Goal: Task Accomplishment & Management: Manage account settings

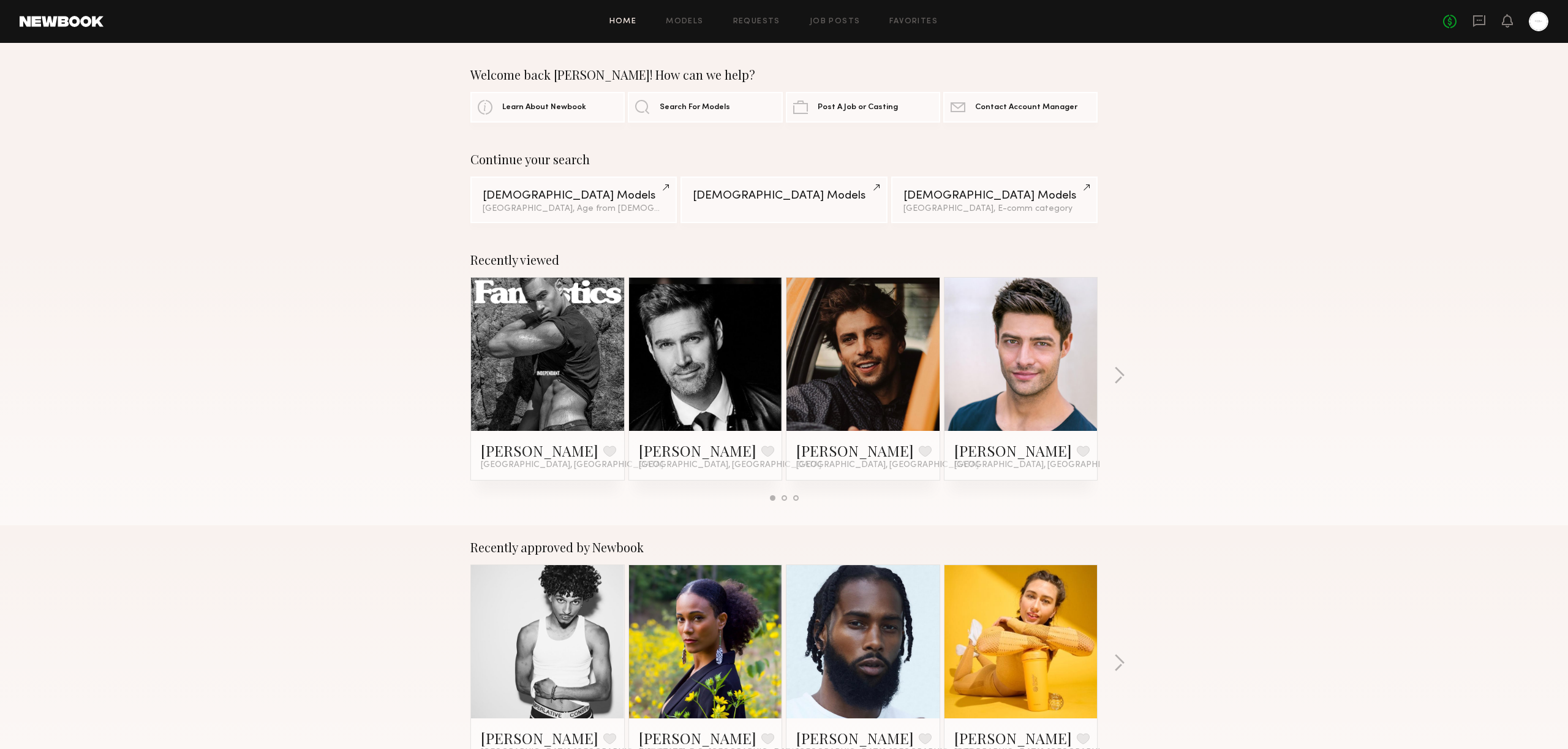
click at [693, 386] on link at bounding box center [705, 354] width 75 height 153
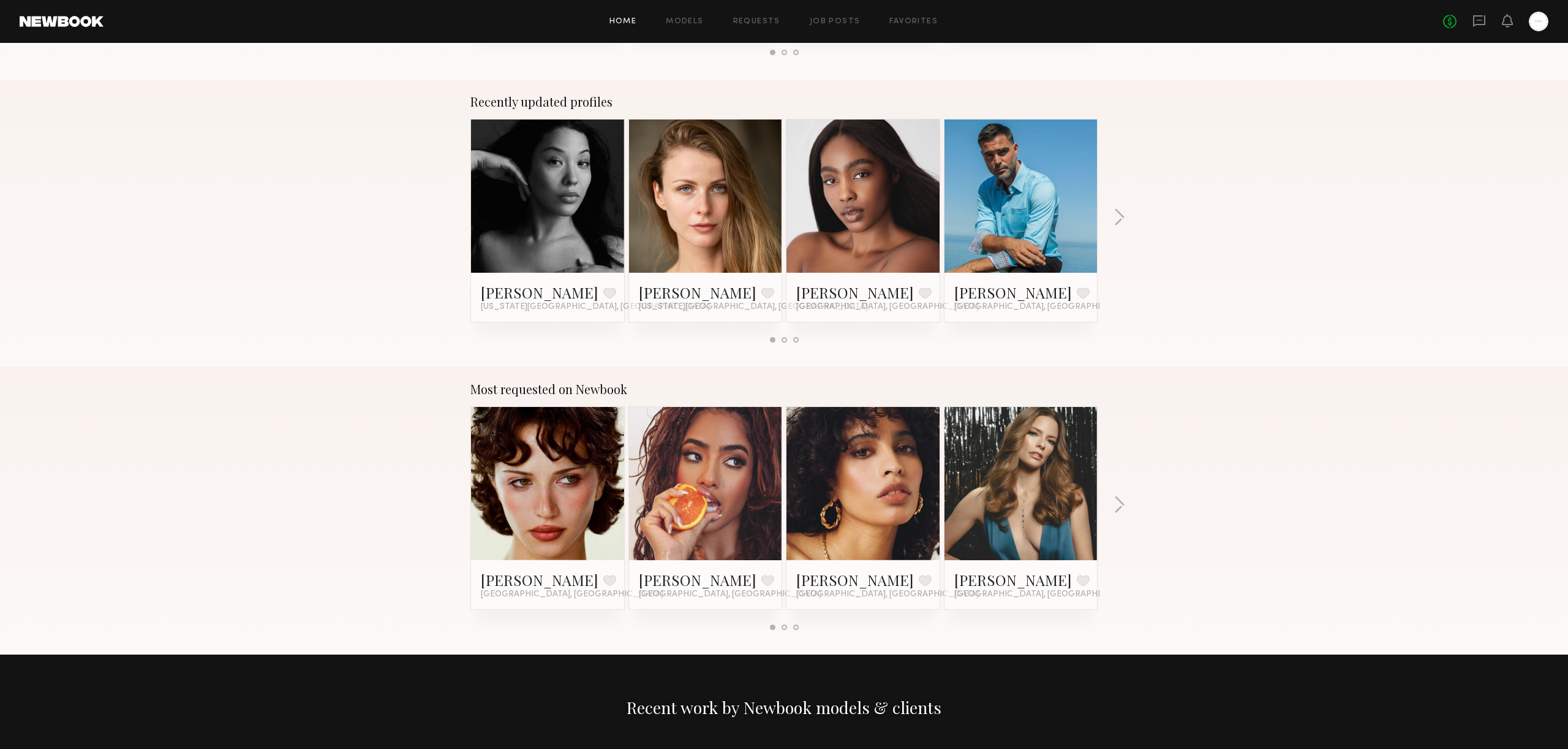
scroll to position [709, 0]
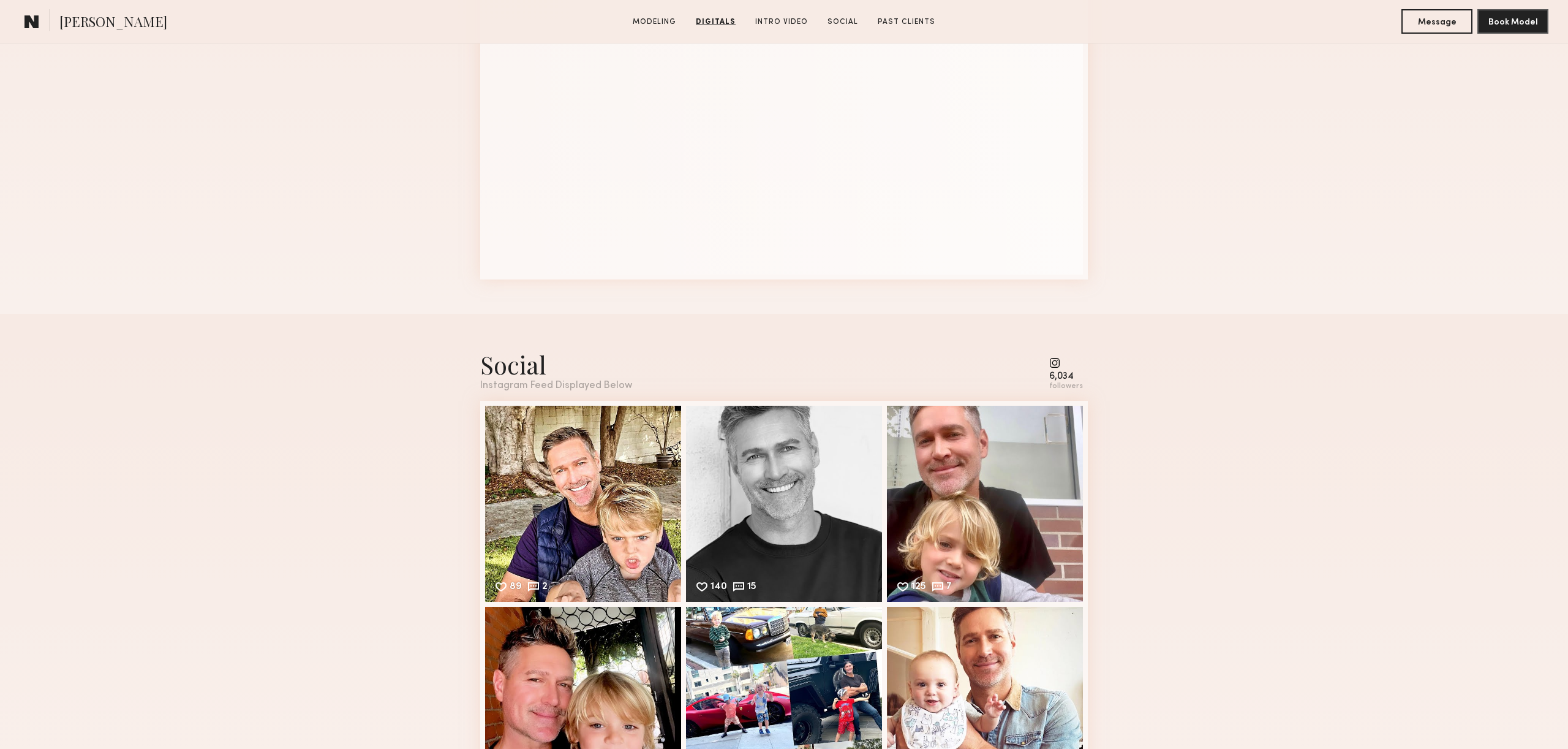
scroll to position [1804, 0]
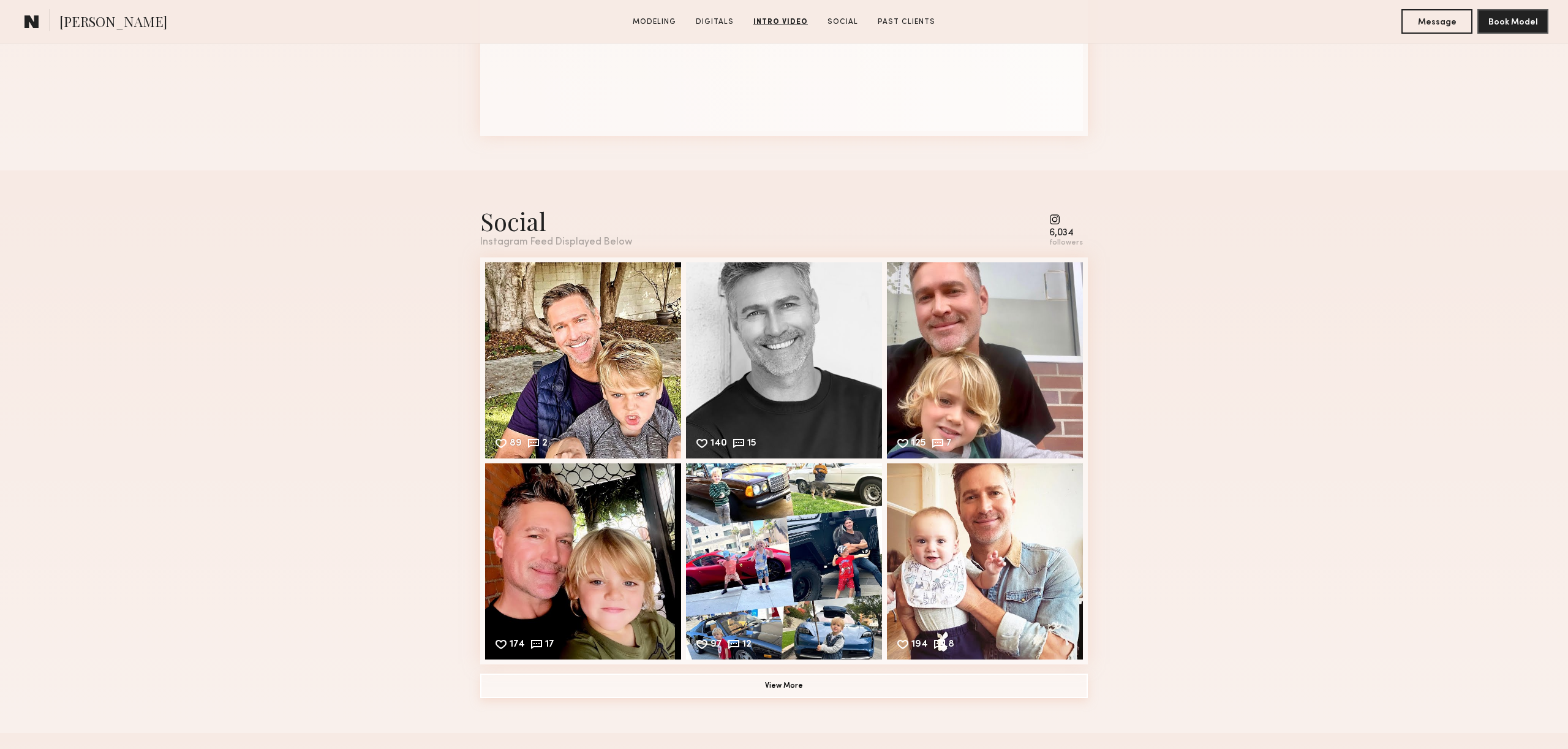
drag, startPoint x: 799, startPoint y: 693, endPoint x: 669, endPoint y: 671, distance: 131.8
click at [669, 672] on div "Social Instagram Feed Displayed Below 6,034 followers 89 2 Likes & comments dis…" at bounding box center [784, 452] width 607 height 562
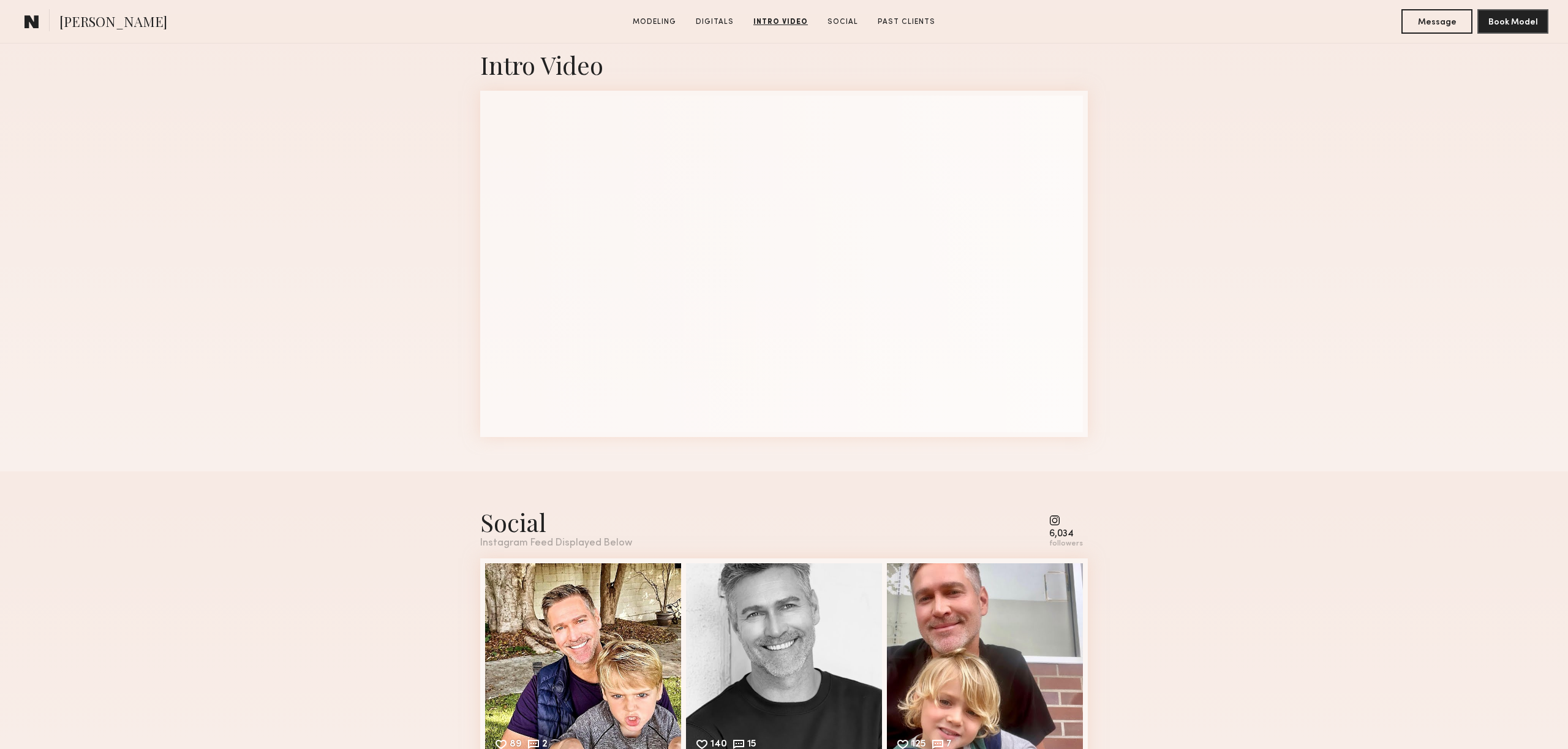
scroll to position [1506, 0]
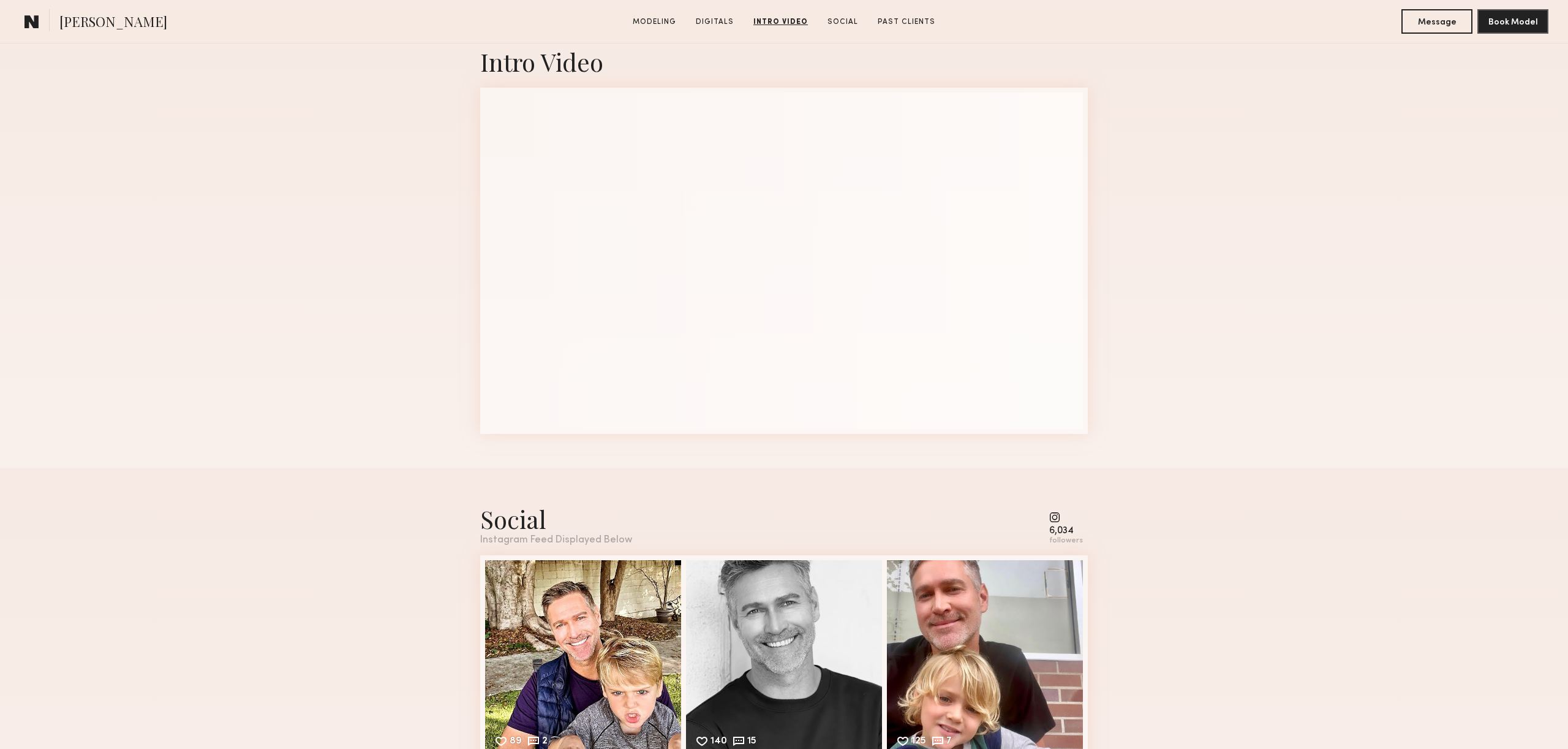
click at [1057, 505] on div "6,034 followers" at bounding box center [1068, 523] width 39 height 43
click at [1059, 511] on div "6,034 followers" at bounding box center [1068, 523] width 39 height 43
drag, startPoint x: 1059, startPoint y: 514, endPoint x: 1061, endPoint y: 524, distance: 10.2
click at [1059, 514] on common-icon at bounding box center [1066, 517] width 34 height 11
drag, startPoint x: 1061, startPoint y: 525, endPoint x: 1062, endPoint y: 532, distance: 7.1
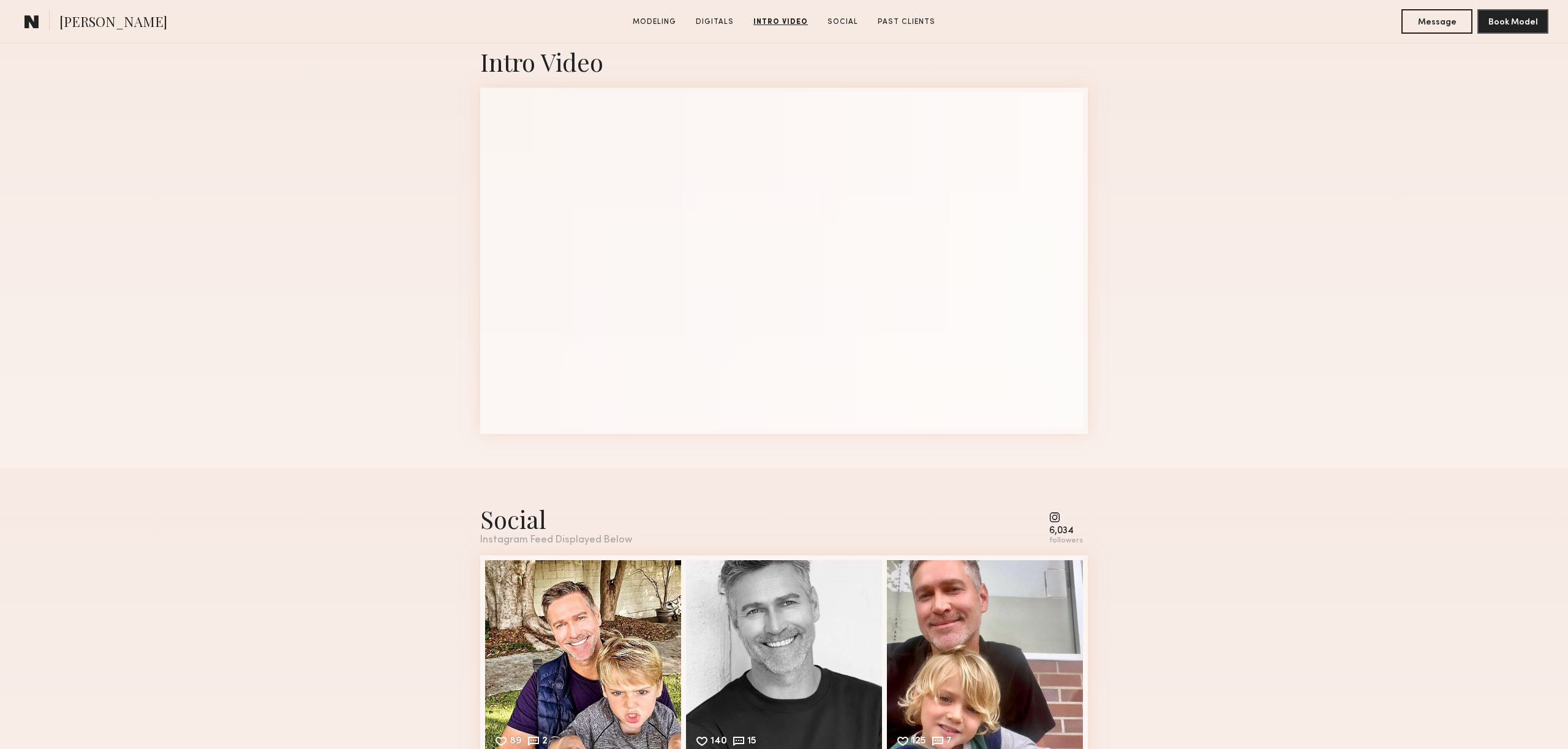
click at [1061, 526] on div "6,034 followers" at bounding box center [1066, 529] width 34 height 34
click at [1062, 532] on div "6,034" at bounding box center [1066, 531] width 34 height 10
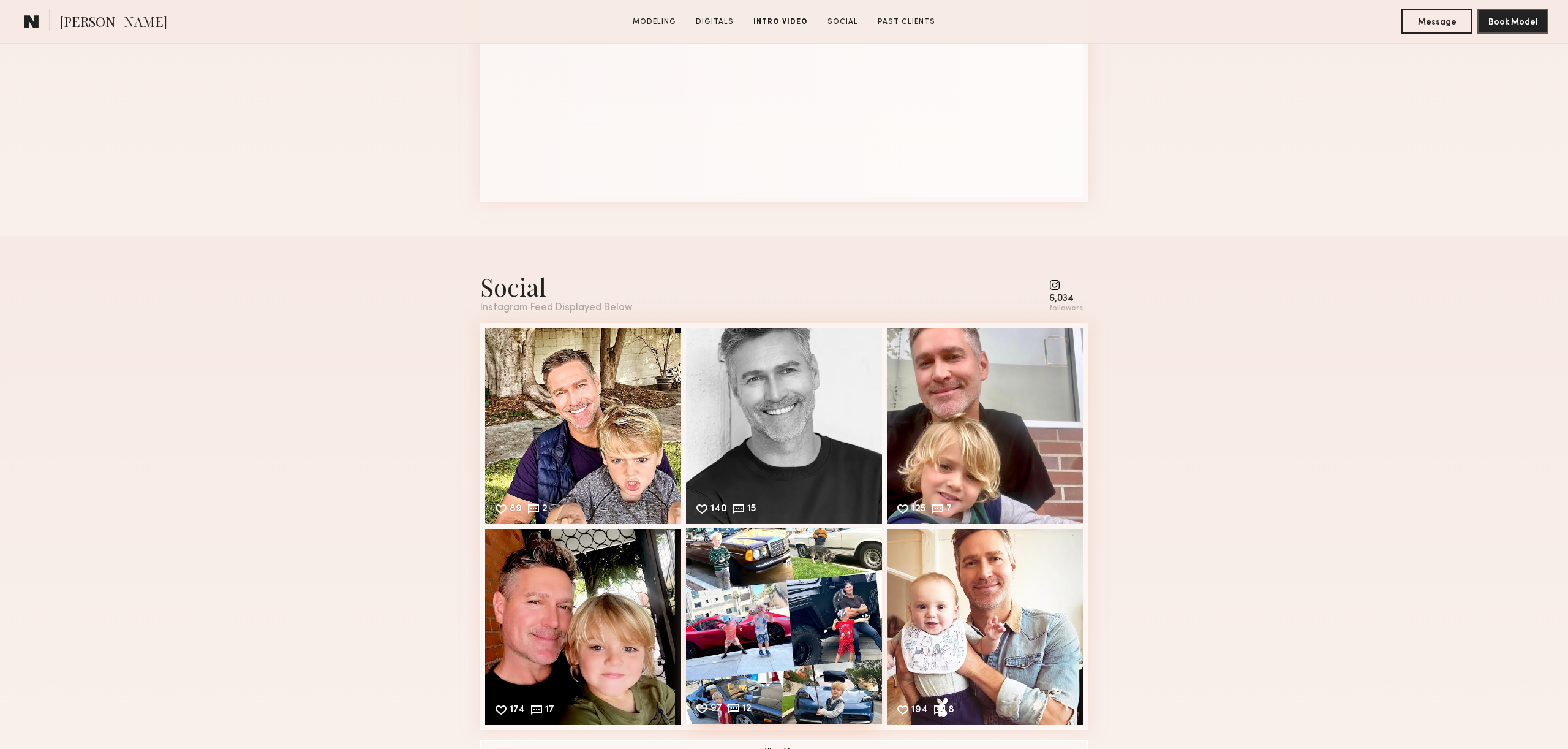
scroll to position [1876, 0]
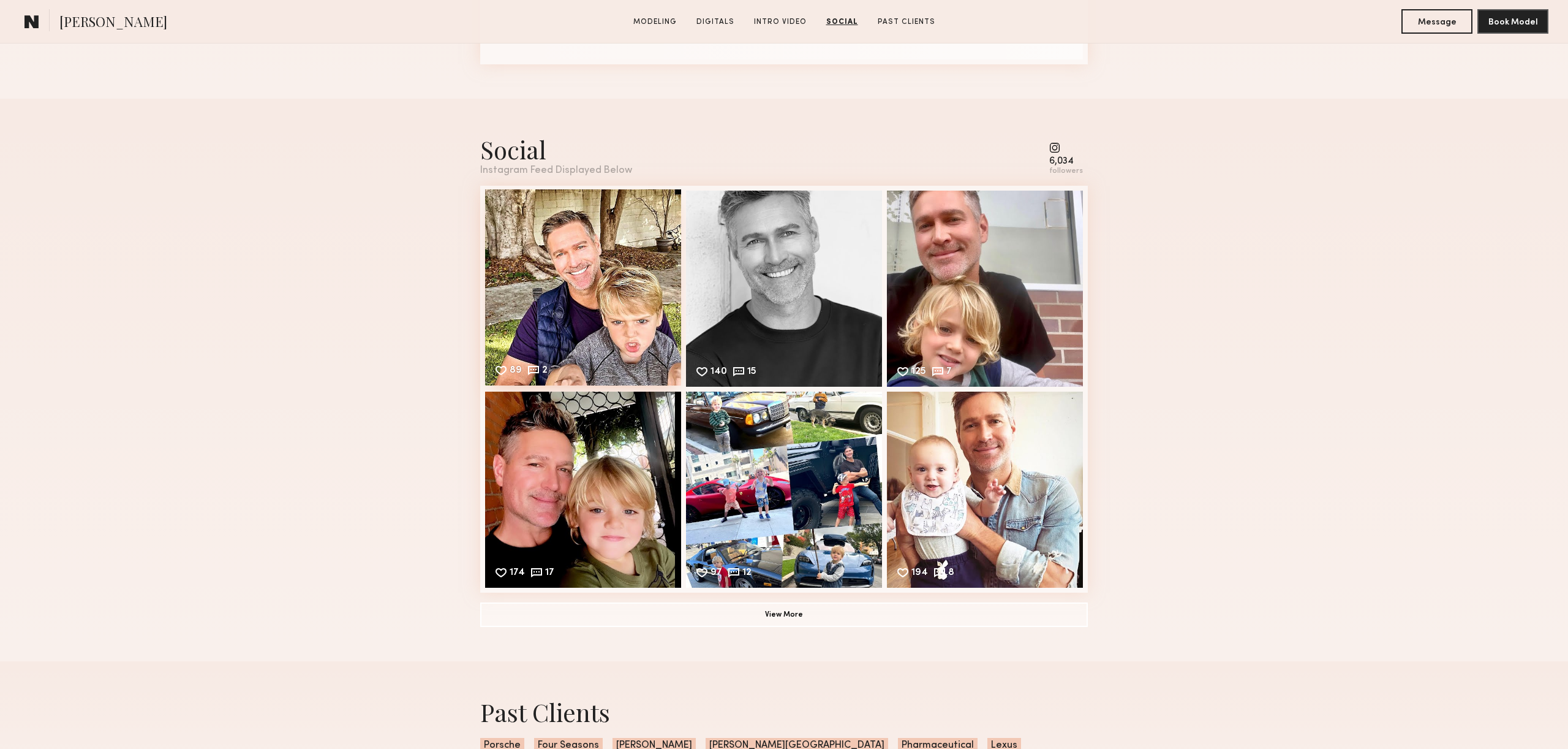
drag, startPoint x: 492, startPoint y: 149, endPoint x: 552, endPoint y: 293, distance: 156.0
click at [492, 149] on div "Social" at bounding box center [556, 149] width 152 height 32
click at [552, 293] on div "89 2 Likes & comments displayed to show model’s engagement" at bounding box center [583, 288] width 196 height 196
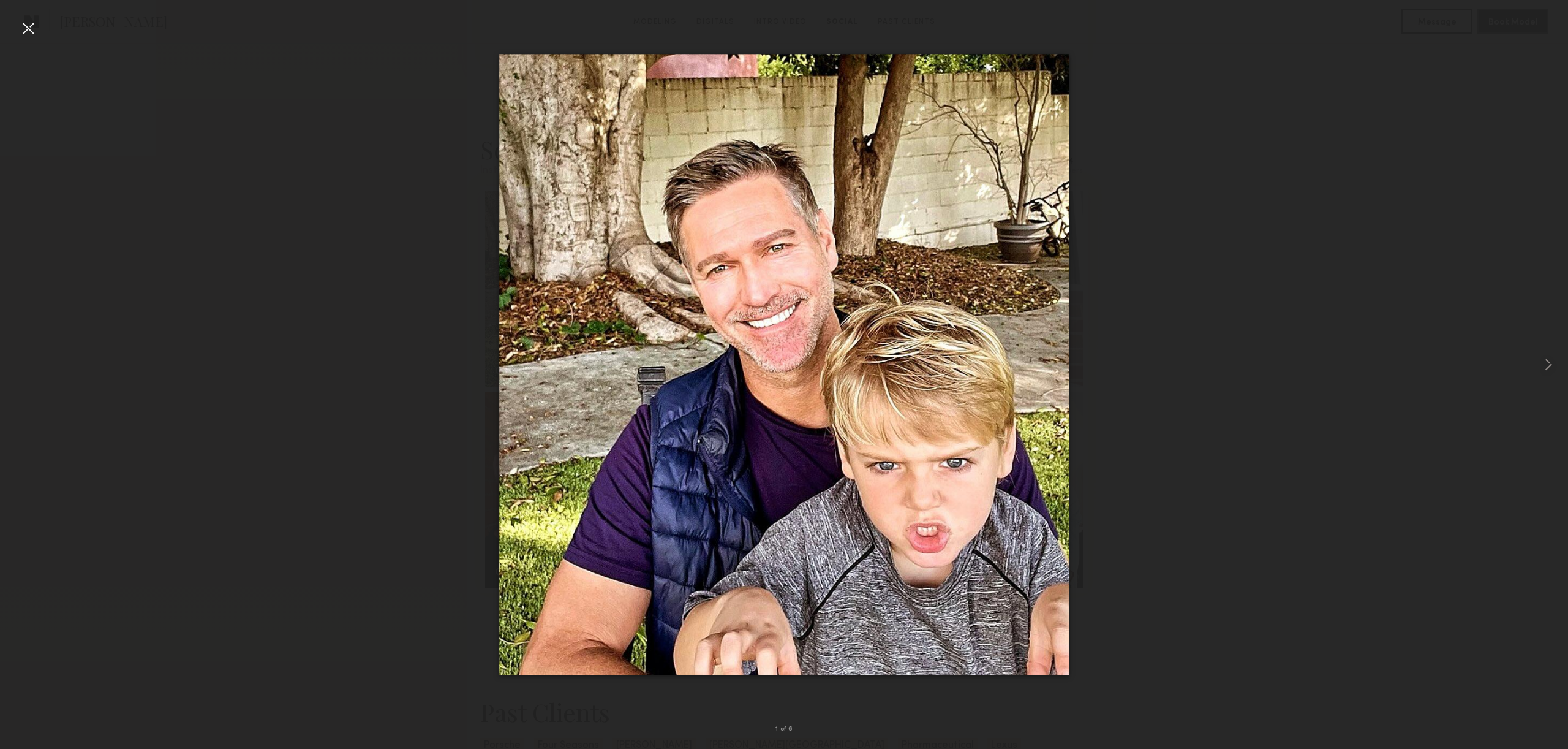
click at [824, 224] on img at bounding box center [784, 365] width 569 height 621
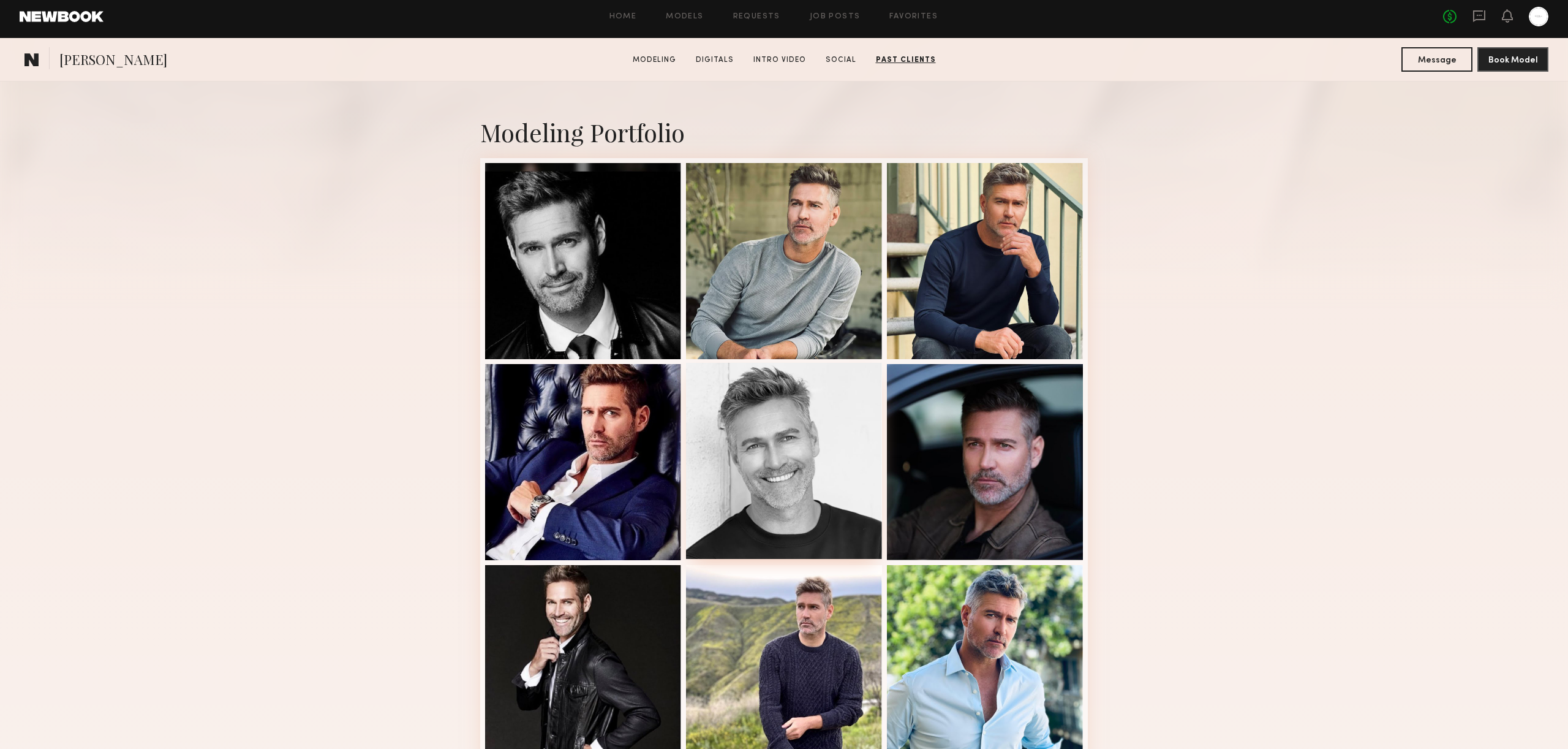
scroll to position [0, 0]
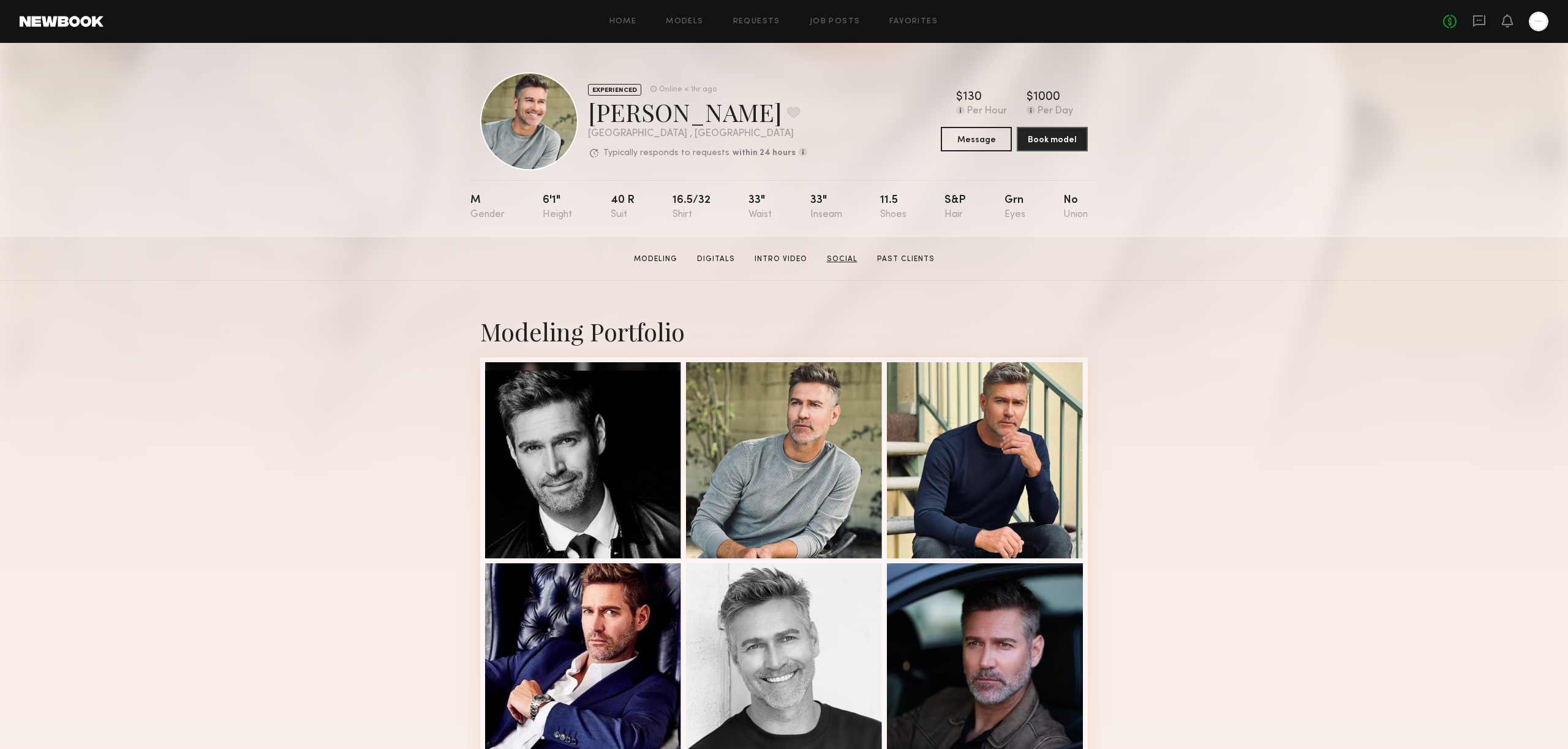
click at [831, 261] on link "Social" at bounding box center [841, 258] width 40 height 11
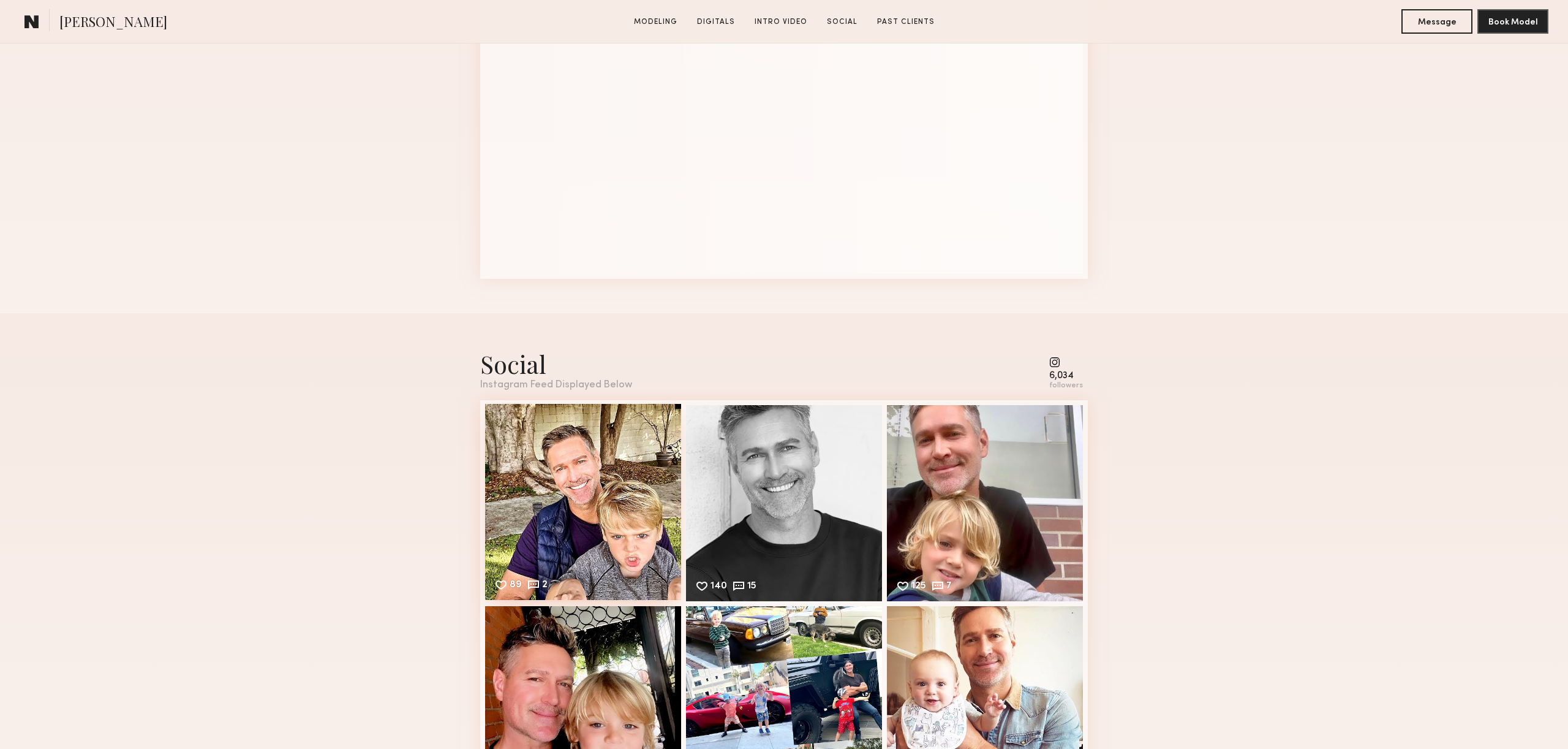
scroll to position [1901, 0]
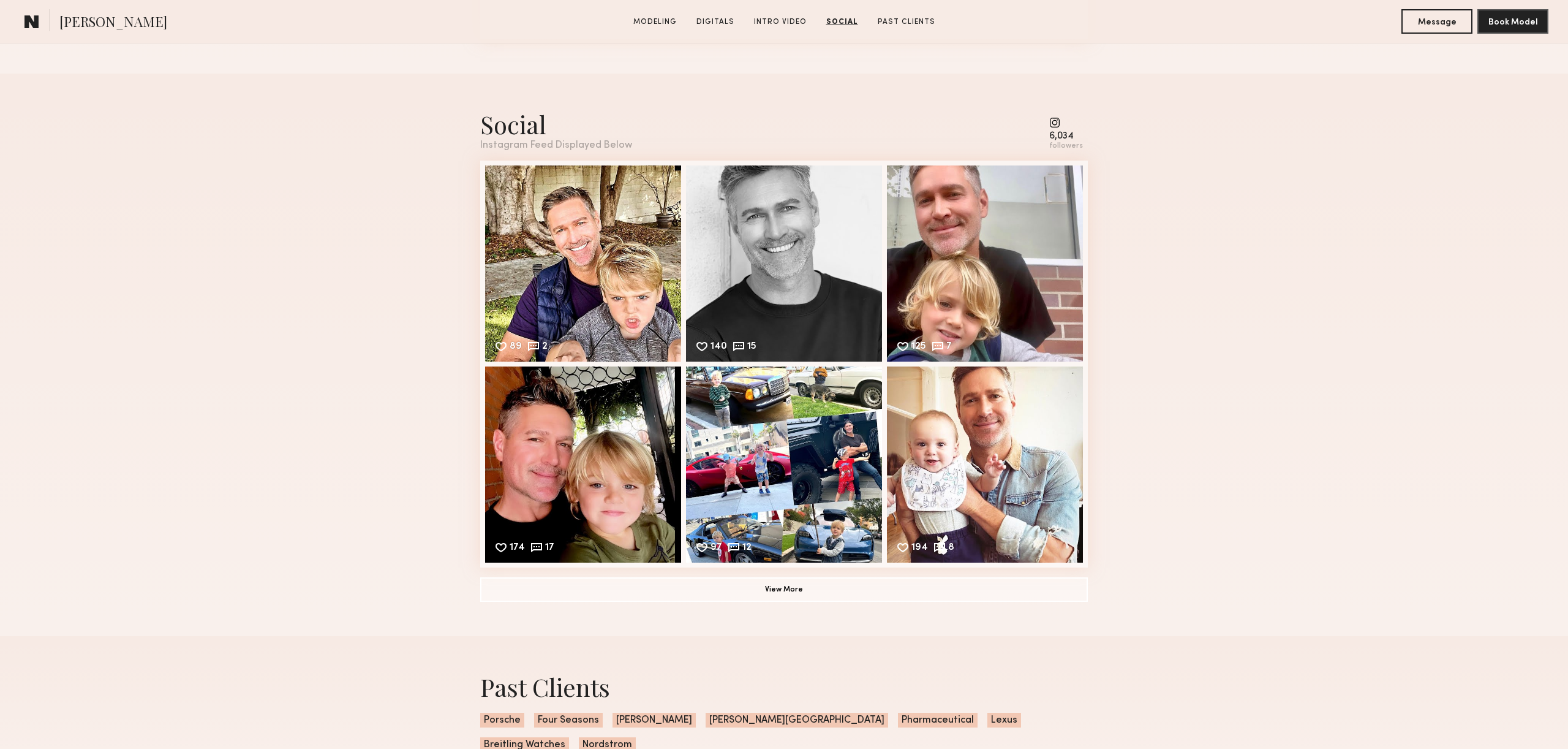
click at [499, 116] on div "Social" at bounding box center [556, 124] width 152 height 32
click at [783, 594] on button "View More" at bounding box center [784, 589] width 607 height 24
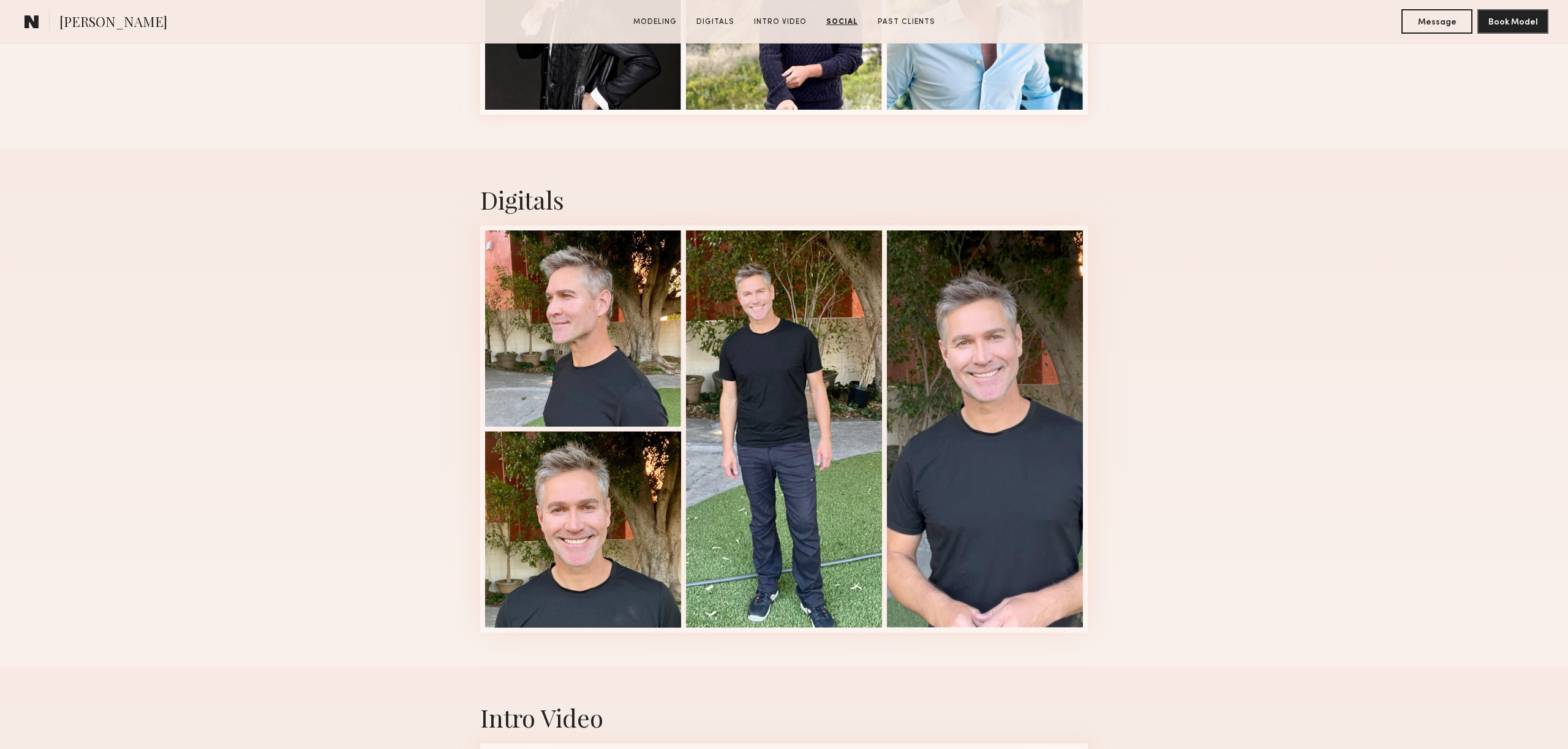
scroll to position [0, 0]
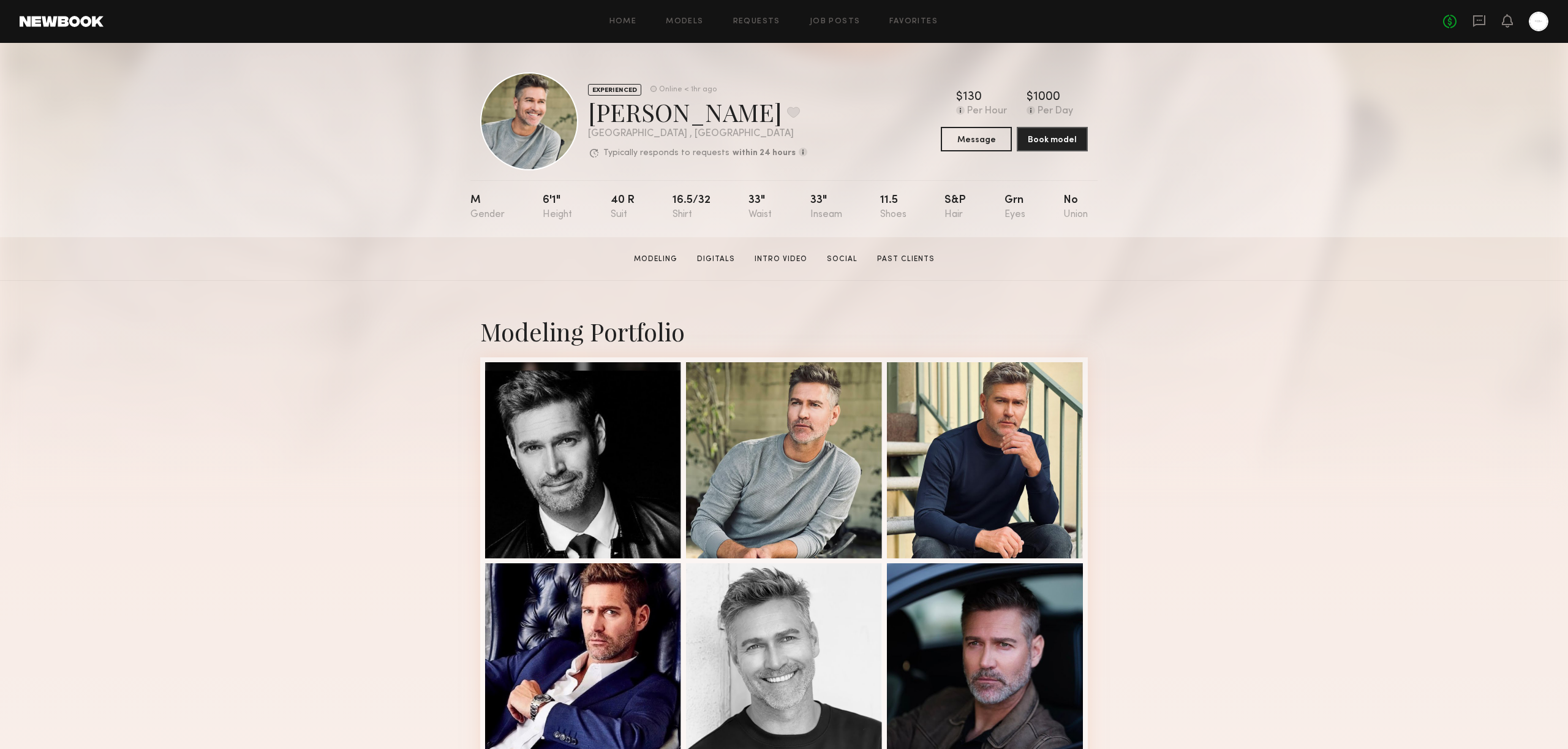
drag, startPoint x: 598, startPoint y: 161, endPoint x: 686, endPoint y: 193, distance: 93.6
click at [599, 161] on div "EXPERIENCED Online < 1hr ago [PERSON_NAME] Favorite [GEOGRAPHIC_DATA] , [GEOGRA…" at bounding box center [643, 122] width 327 height 98
click at [791, 258] on link "Intro Video" at bounding box center [780, 258] width 62 height 11
click at [844, 263] on link "Social" at bounding box center [841, 258] width 40 height 11
click at [698, 17] on div "Home Models Requests Job Posts Favorites Sign Out No fees up to $5,000" at bounding box center [825, 21] width 1444 height 20
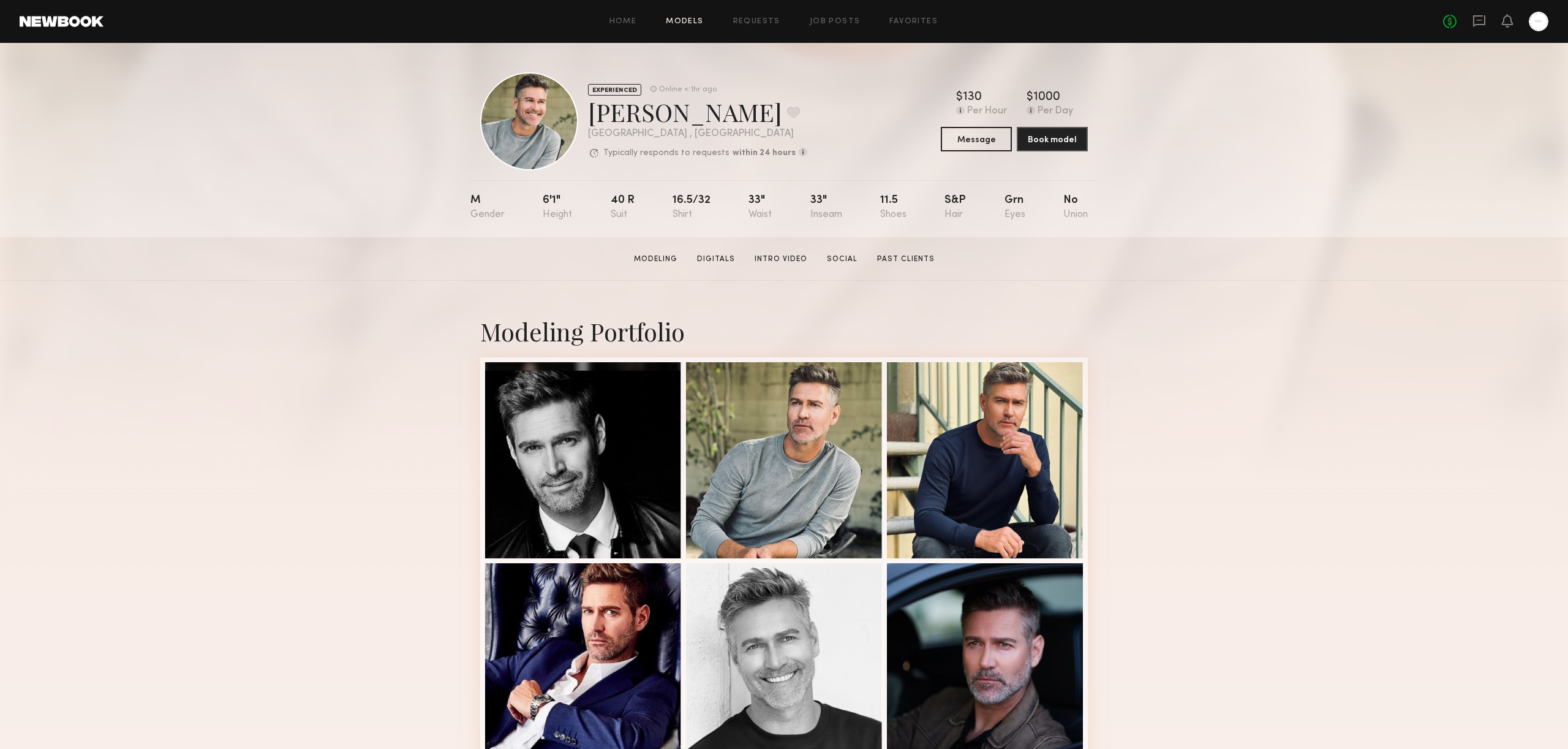
click at [686, 21] on link "Models" at bounding box center [684, 21] width 37 height 8
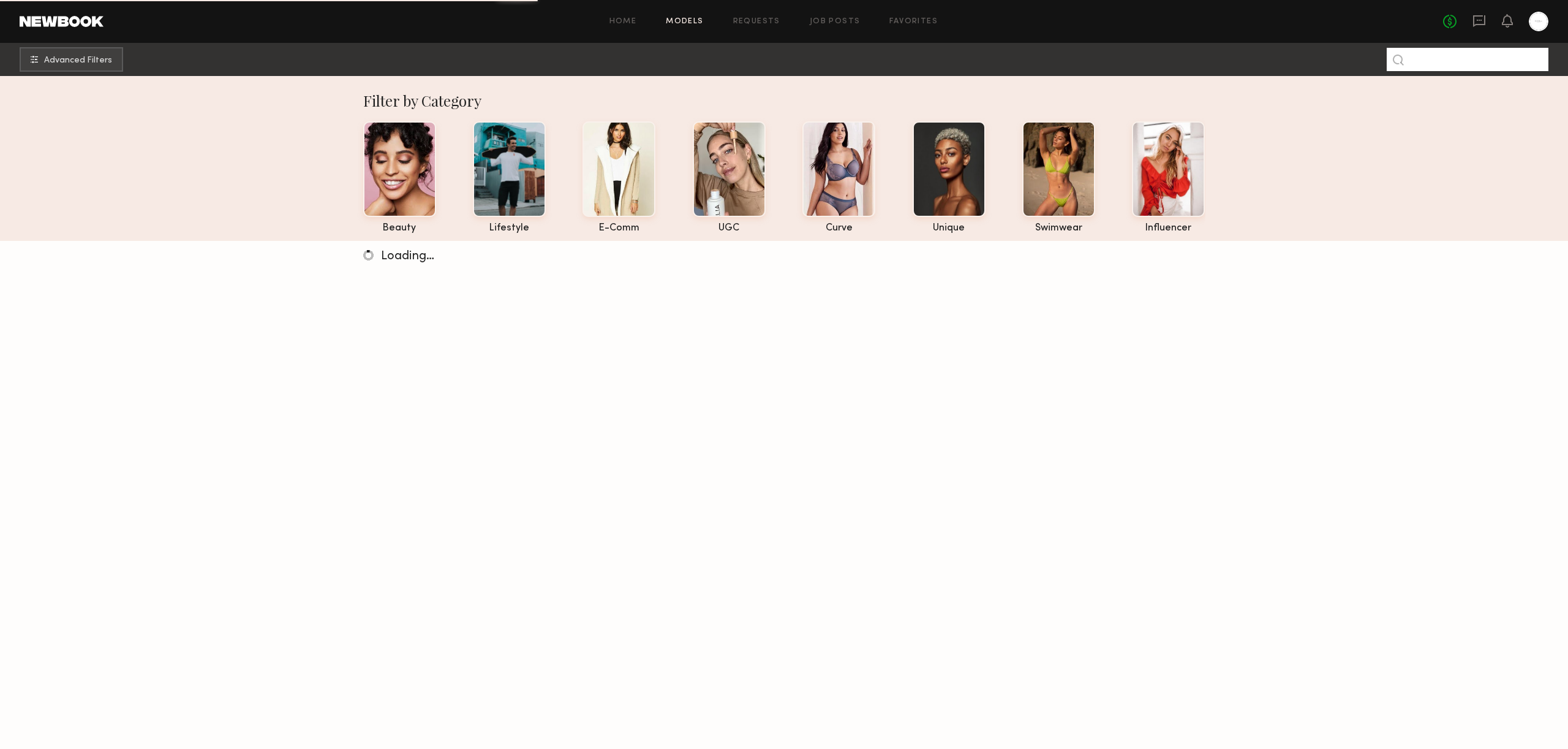
click at [1444, 50] on input at bounding box center [1467, 59] width 162 height 23
type input "*******"
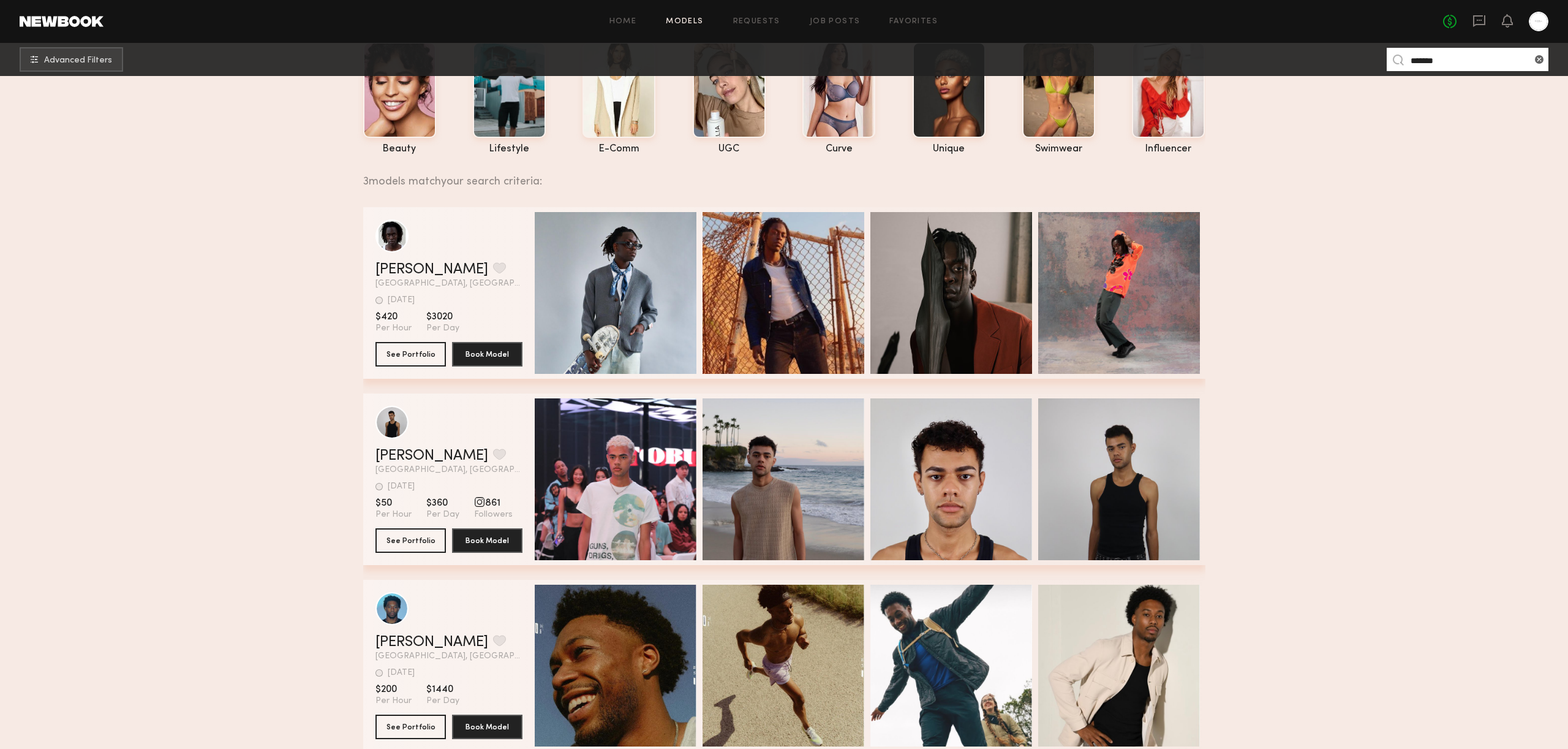
scroll to position [92, 0]
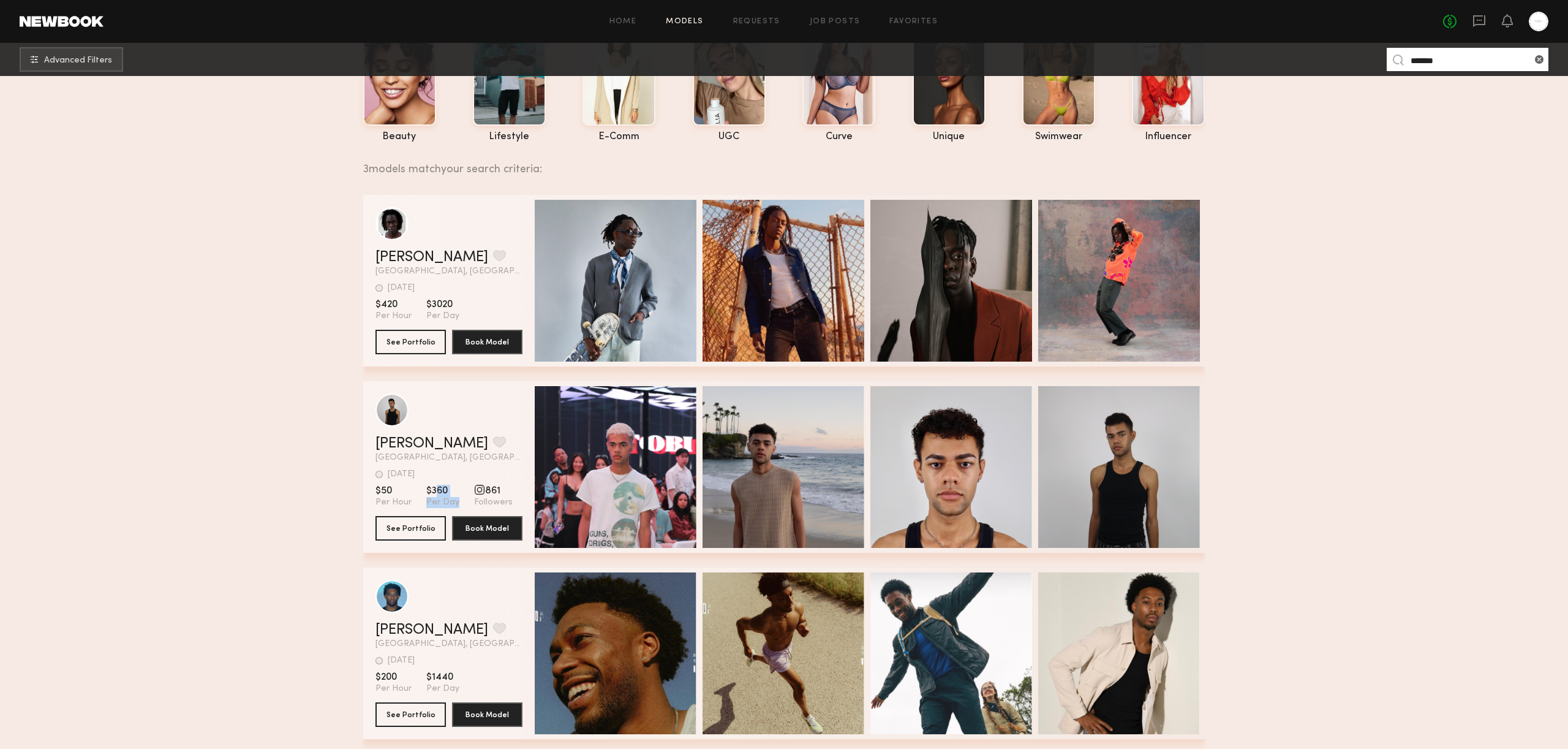
drag, startPoint x: 455, startPoint y: 501, endPoint x: 432, endPoint y: 493, distance: 24.4
click at [432, 493] on section "$50 Per Hour $360 Per Day 861 Followers" at bounding box center [449, 496] width 147 height 23
click at [432, 493] on span "$360" at bounding box center [443, 491] width 33 height 12
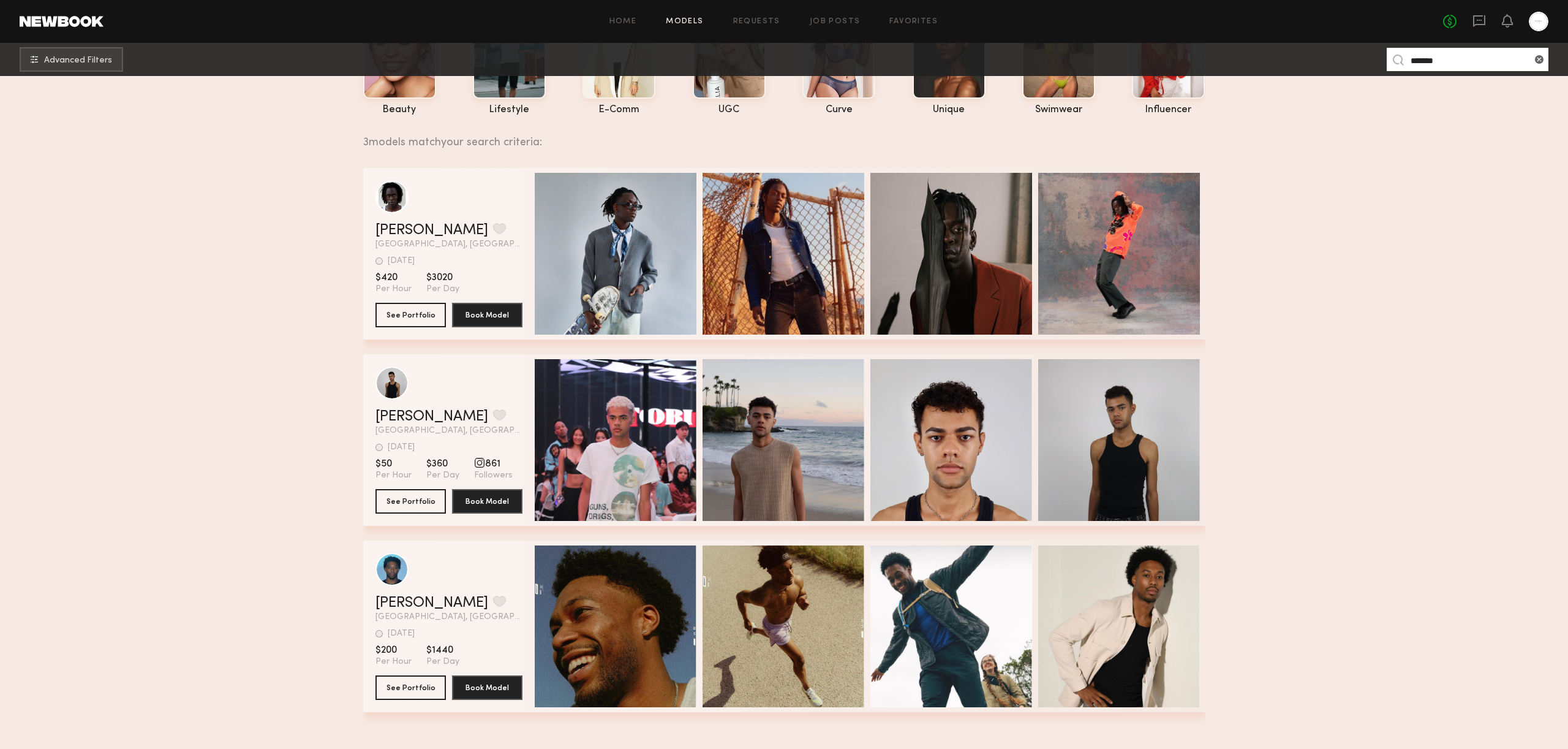
scroll to position [130, 0]
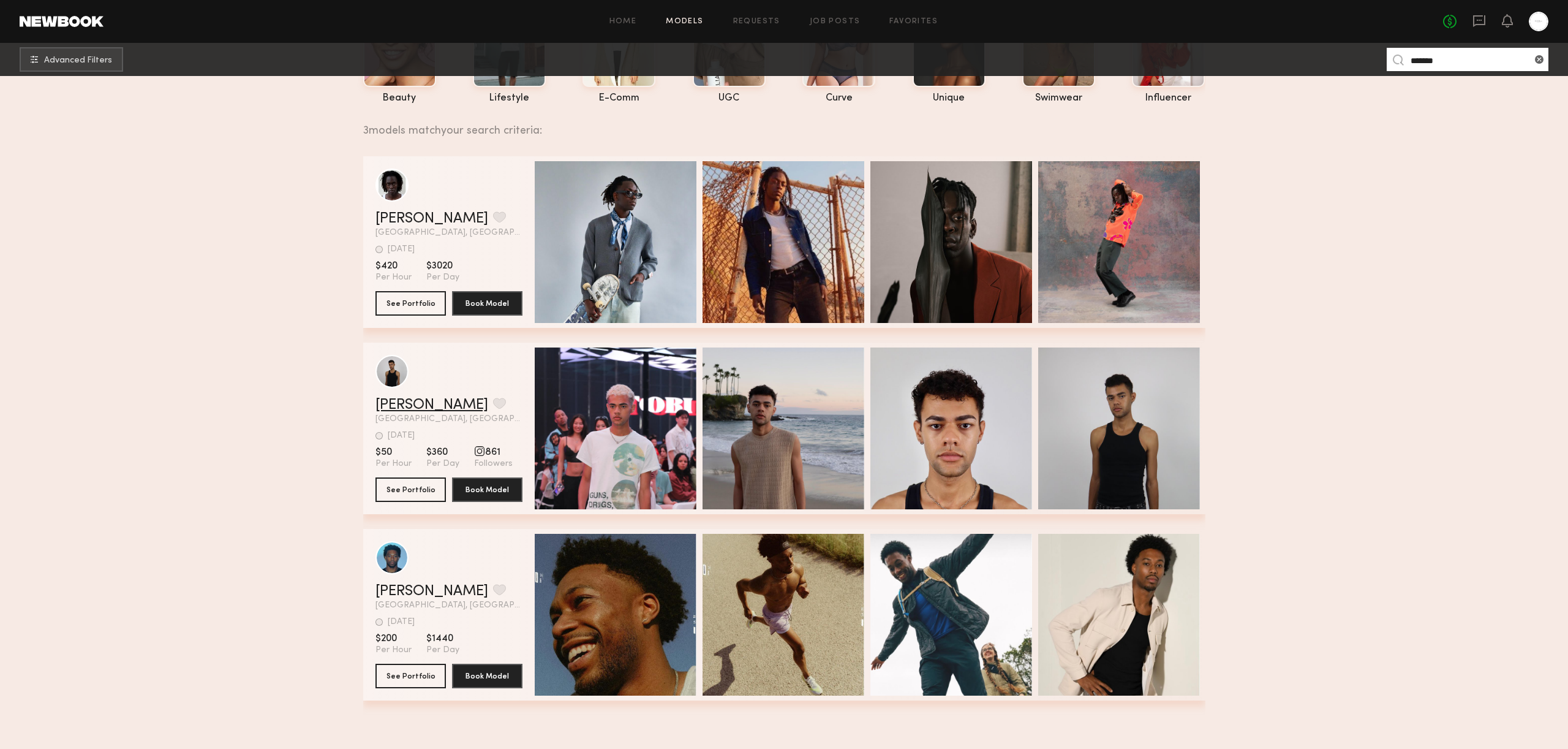
click at [413, 408] on link "[PERSON_NAME]" at bounding box center [432, 405] width 113 height 15
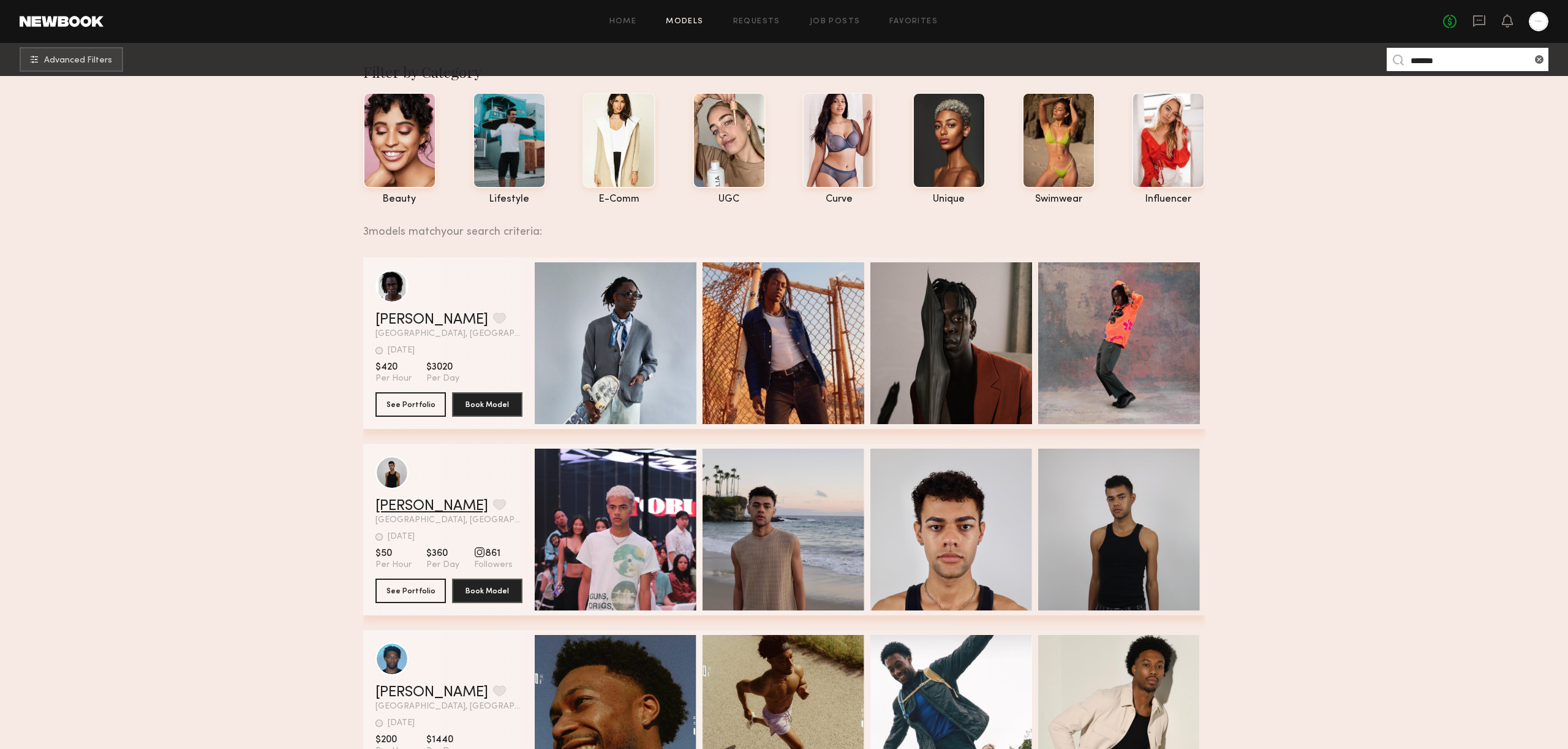
scroll to position [0, 0]
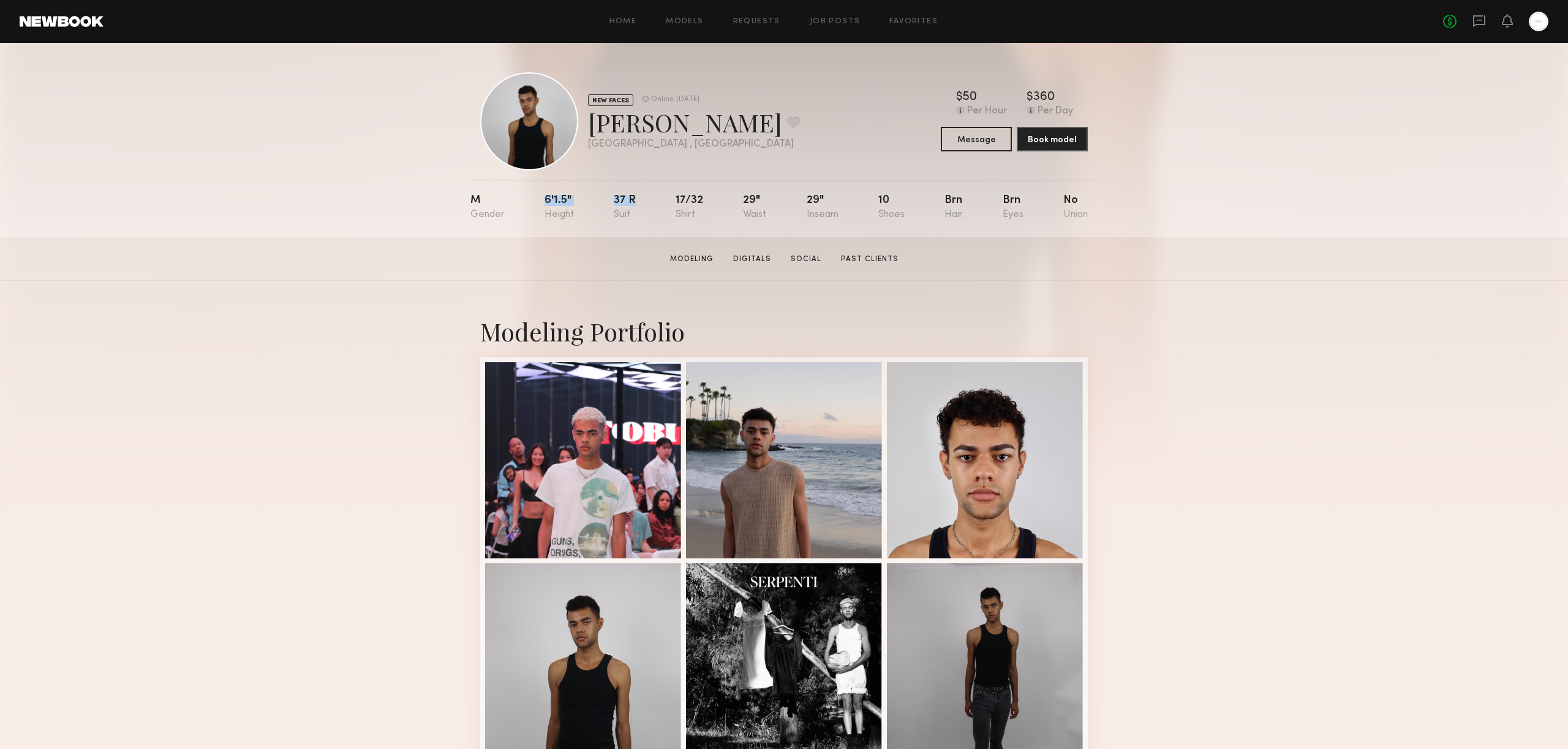
drag, startPoint x: 536, startPoint y: 199, endPoint x: 597, endPoint y: 217, distance: 63.6
click at [597, 217] on nb-model-profile-props "M 6'1.5" 37 r 17/32 29" 29" 10 Brn Brn No" at bounding box center [784, 209] width 627 height 57
click at [597, 217] on div "M 6'1.5" 37 r 17/32 29" 29" 10 Brn Brn No" at bounding box center [779, 209] width 618 height 57
click at [803, 257] on link "Social" at bounding box center [806, 258] width 40 height 11
click at [984, 145] on button "Message" at bounding box center [976, 138] width 71 height 24
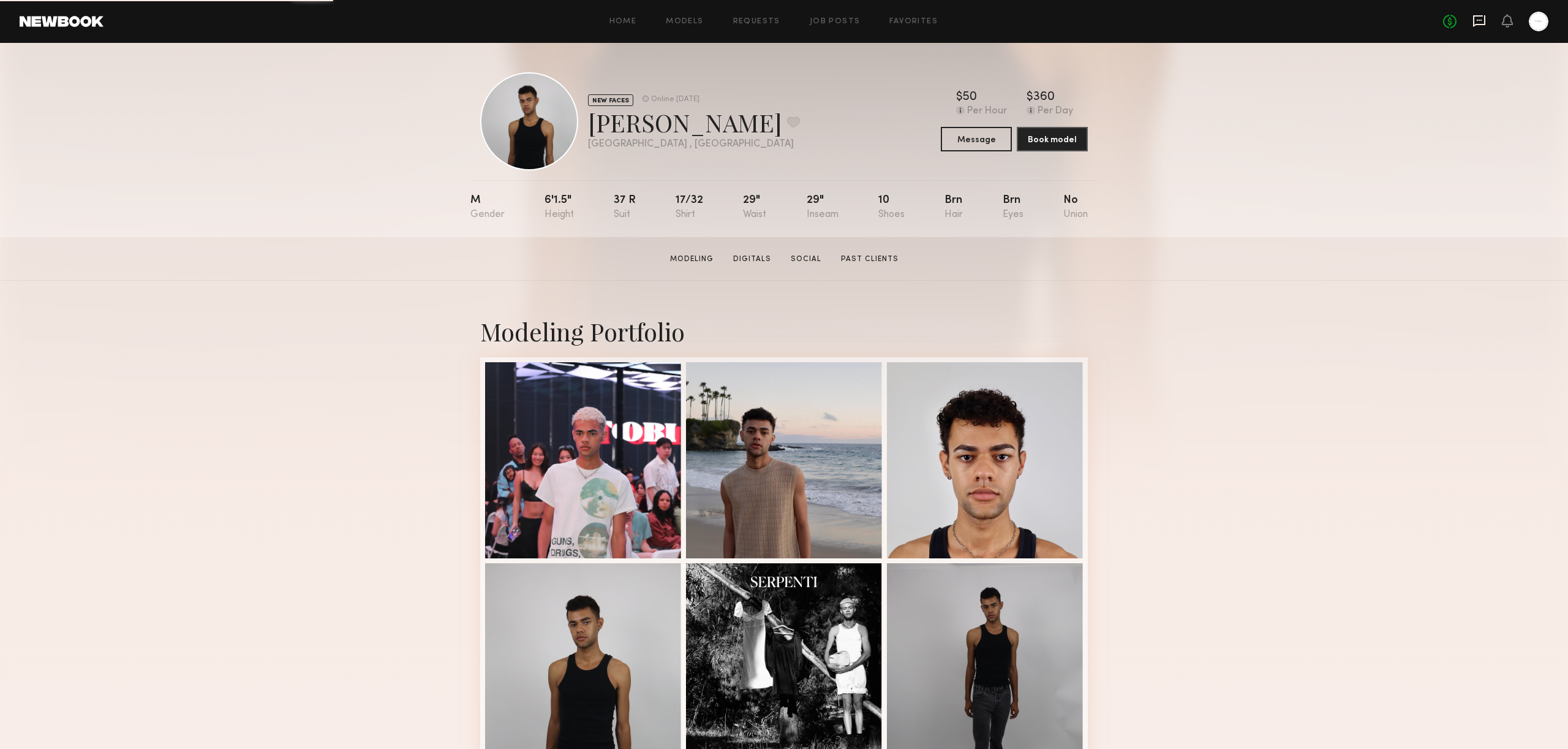
click at [1476, 26] on icon at bounding box center [1479, 21] width 13 height 13
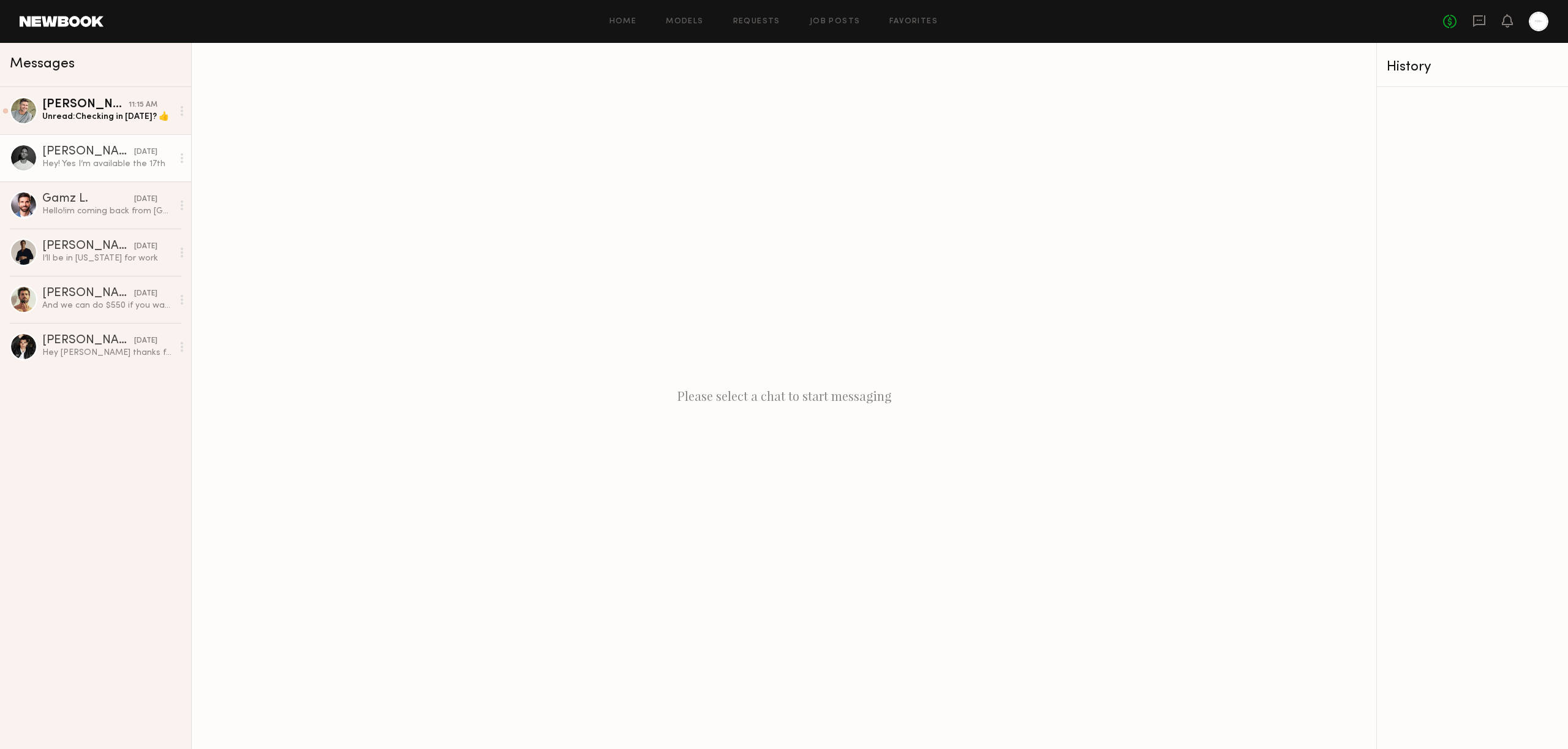
click at [76, 165] on div "Hey! Yes I’m available the 17th" at bounding box center [108, 164] width 130 height 12
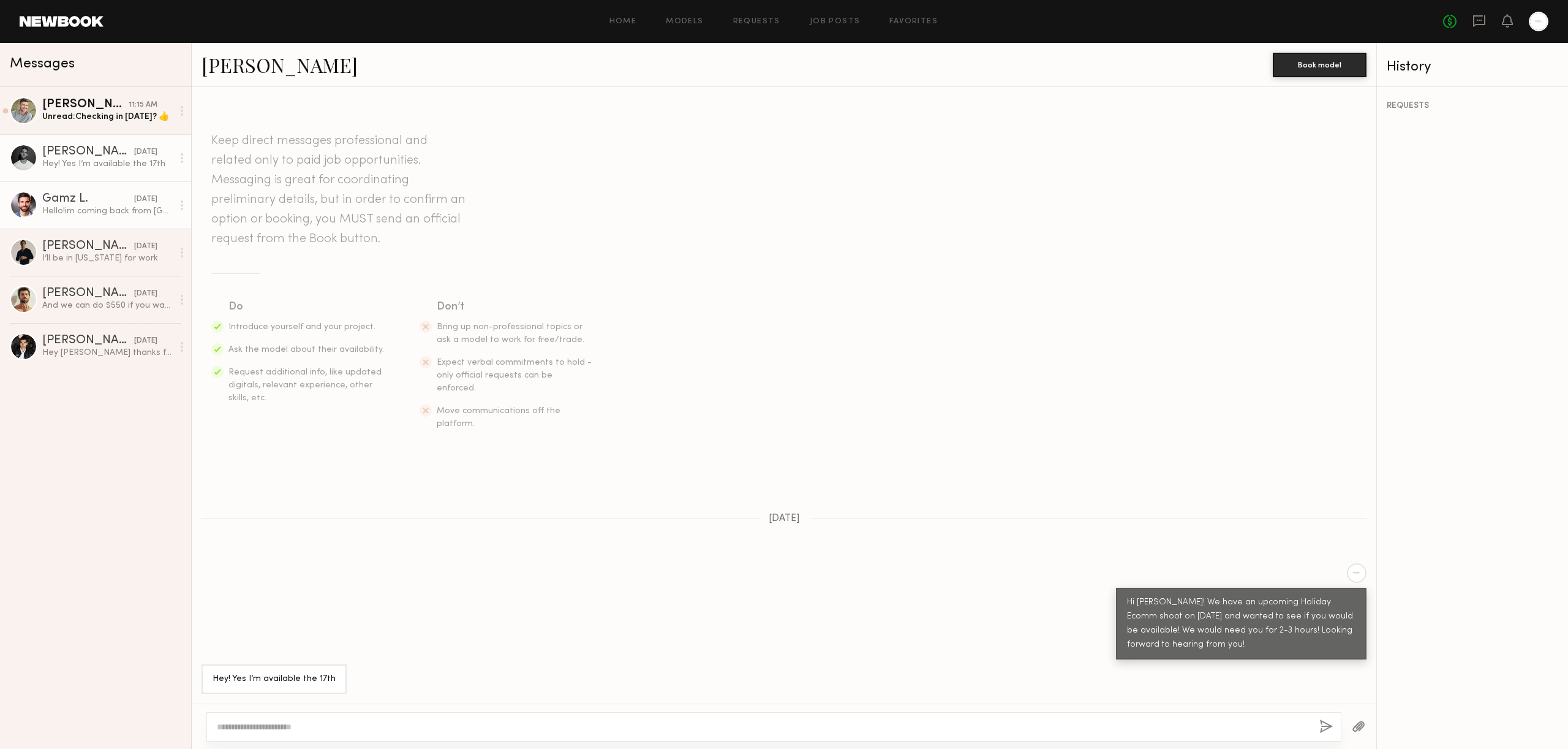
click at [100, 205] on div "Hello!im coming back from Miami next Wednesday 09/17, I might get a Tuesday nig…" at bounding box center [108, 211] width 130 height 12
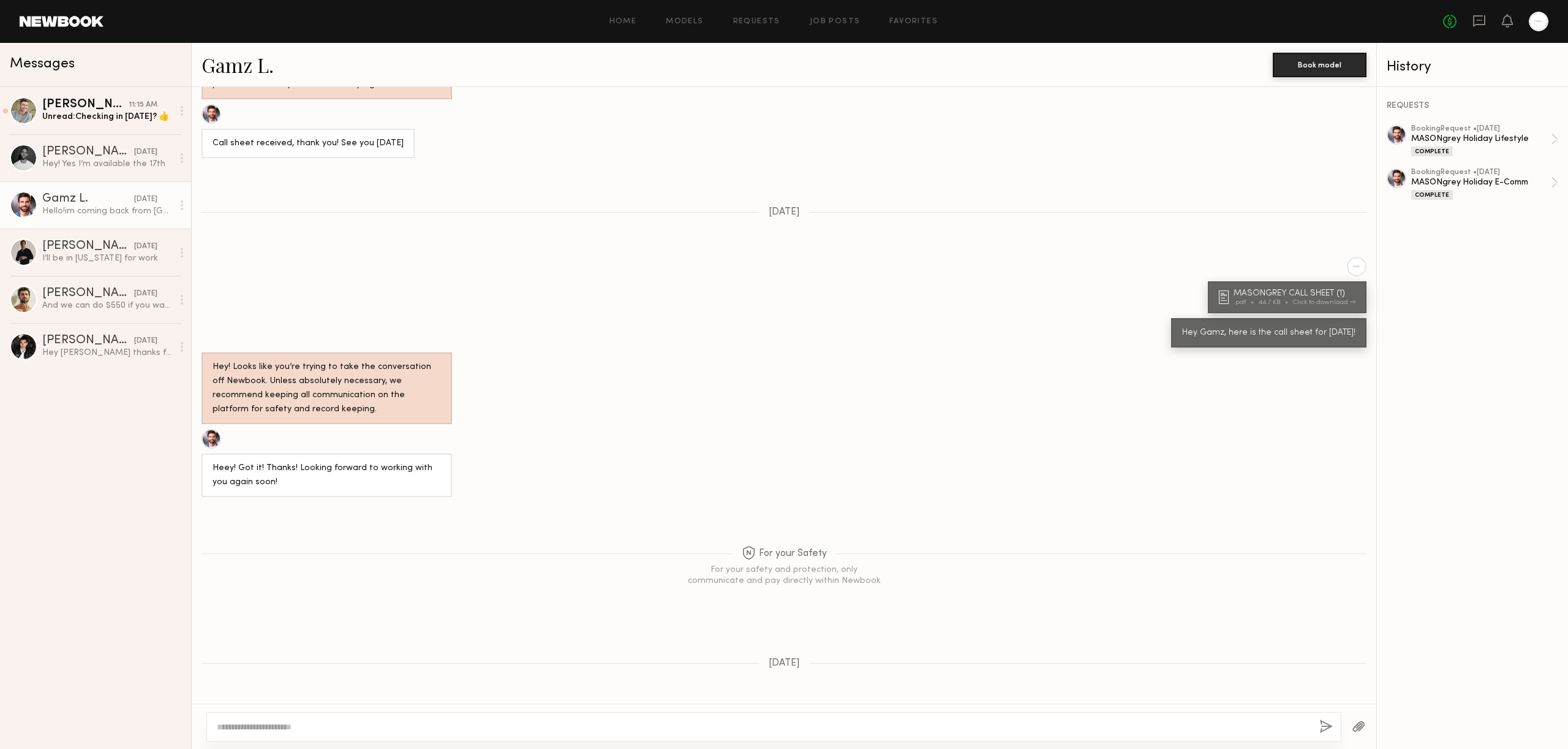
scroll to position [2237, 0]
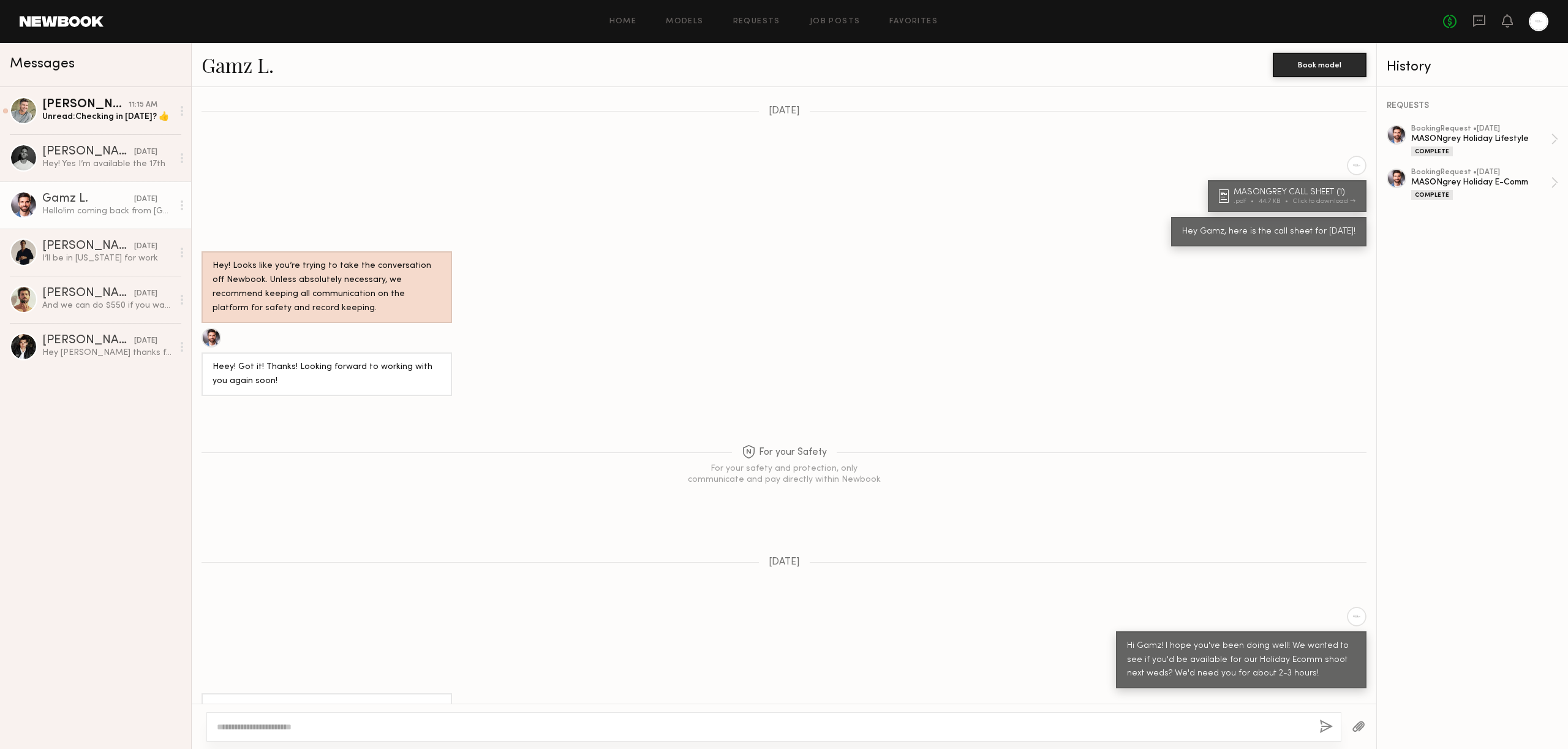
click at [222, 64] on link "Gamz L." at bounding box center [237, 64] width 72 height 26
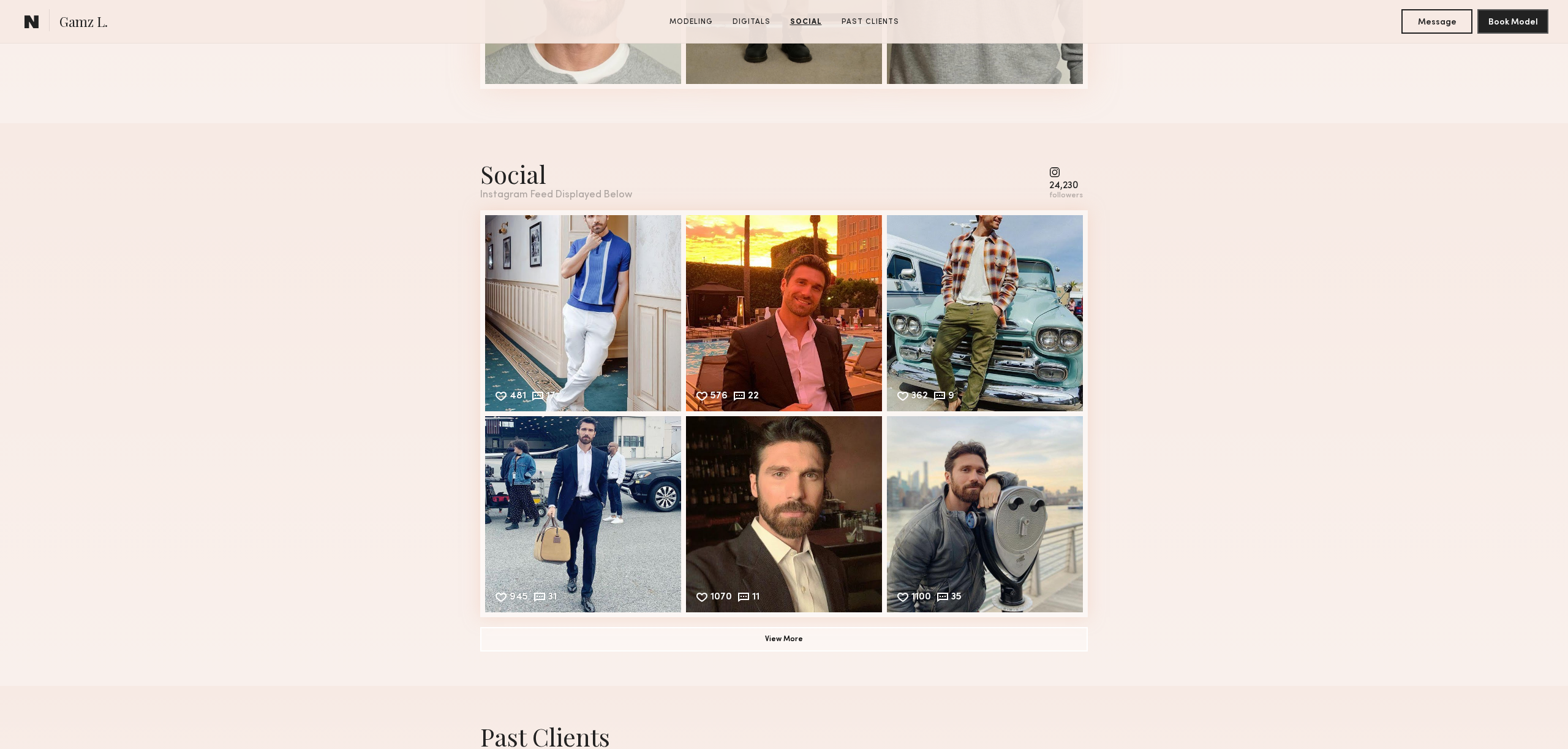
scroll to position [1629, 0]
drag, startPoint x: 1057, startPoint y: 185, endPoint x: 1054, endPoint y: 171, distance: 14.3
click at [1057, 185] on div "24,230" at bounding box center [1066, 187] width 34 height 10
click at [1054, 171] on common-icon at bounding box center [1066, 172] width 34 height 11
click at [614, 291] on div "481 17 Likes & comments displayed to show model’s engagement" at bounding box center [583, 313] width 196 height 196
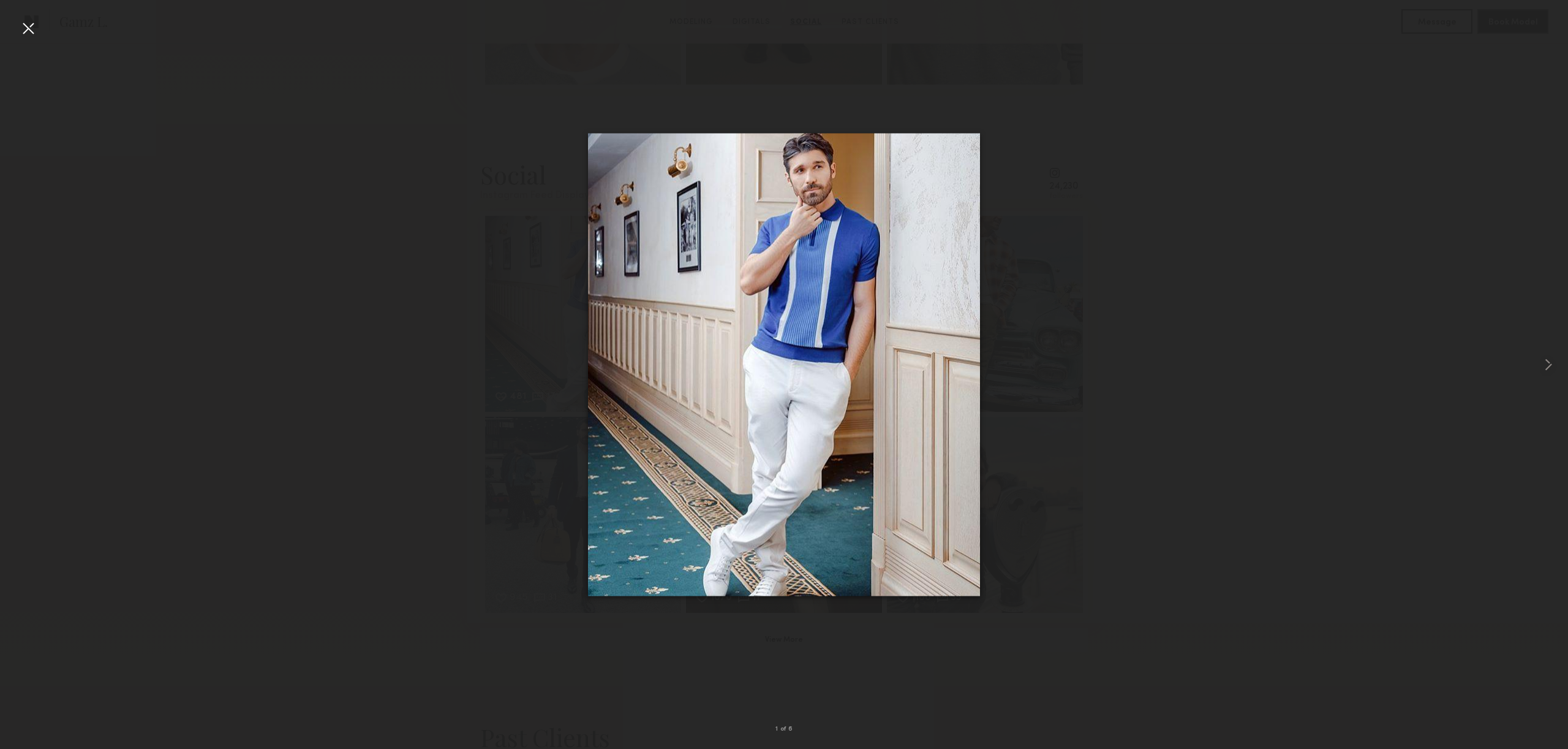
click at [1444, 109] on div at bounding box center [784, 365] width 1568 height 690
click at [1550, 355] on common-icon at bounding box center [1548, 365] width 20 height 20
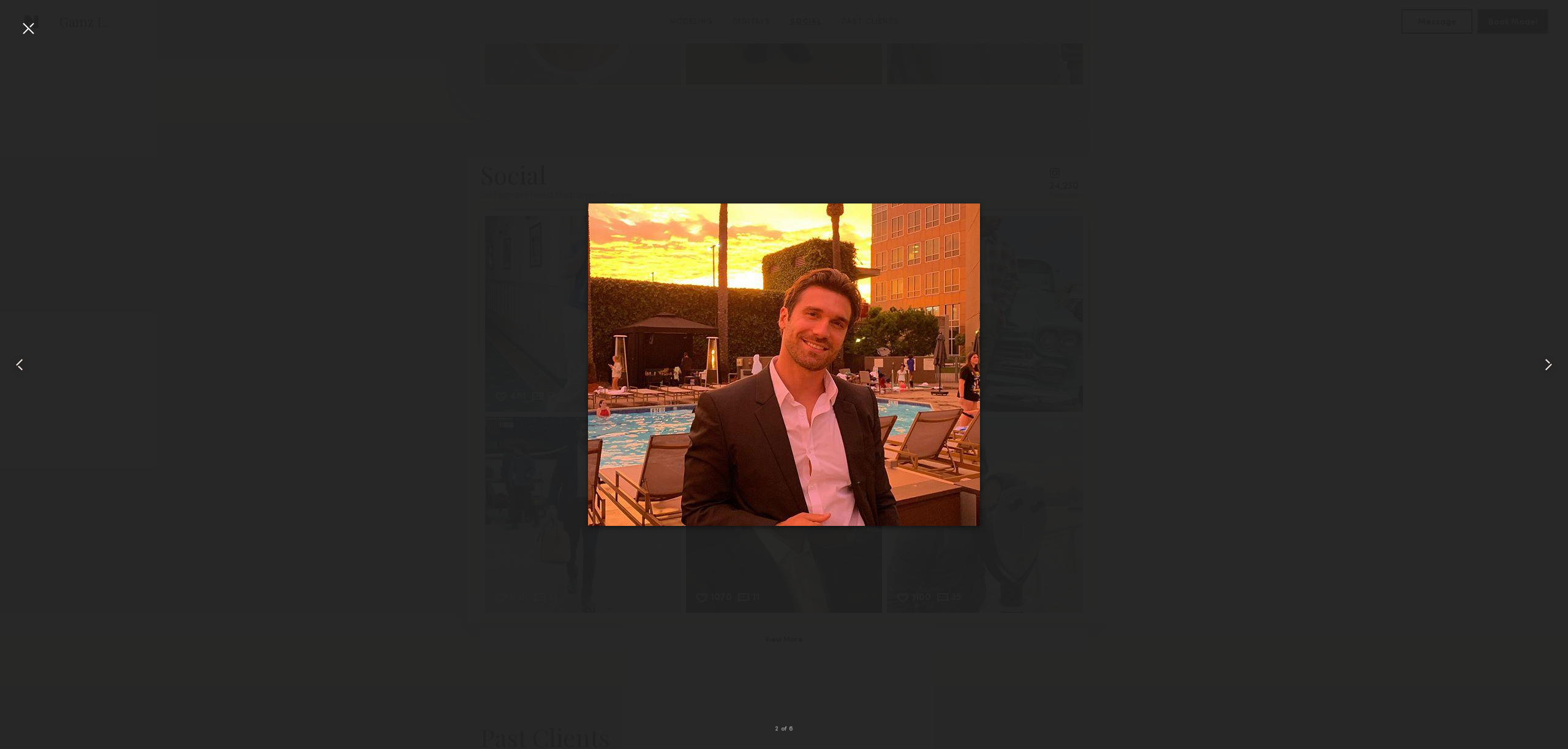
click at [1549, 359] on common-icon at bounding box center [1548, 365] width 20 height 20
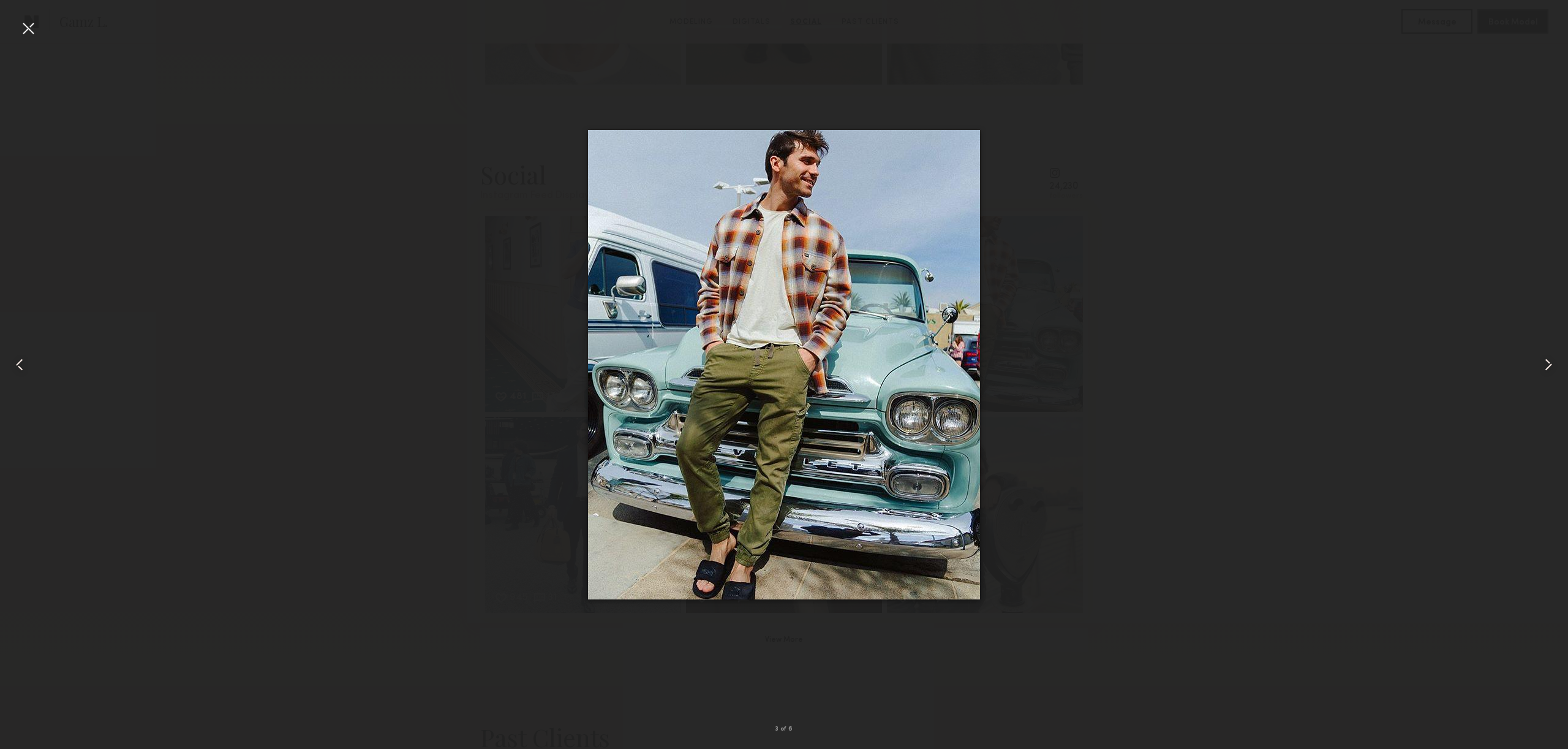
click at [1549, 362] on common-icon at bounding box center [1548, 365] width 20 height 20
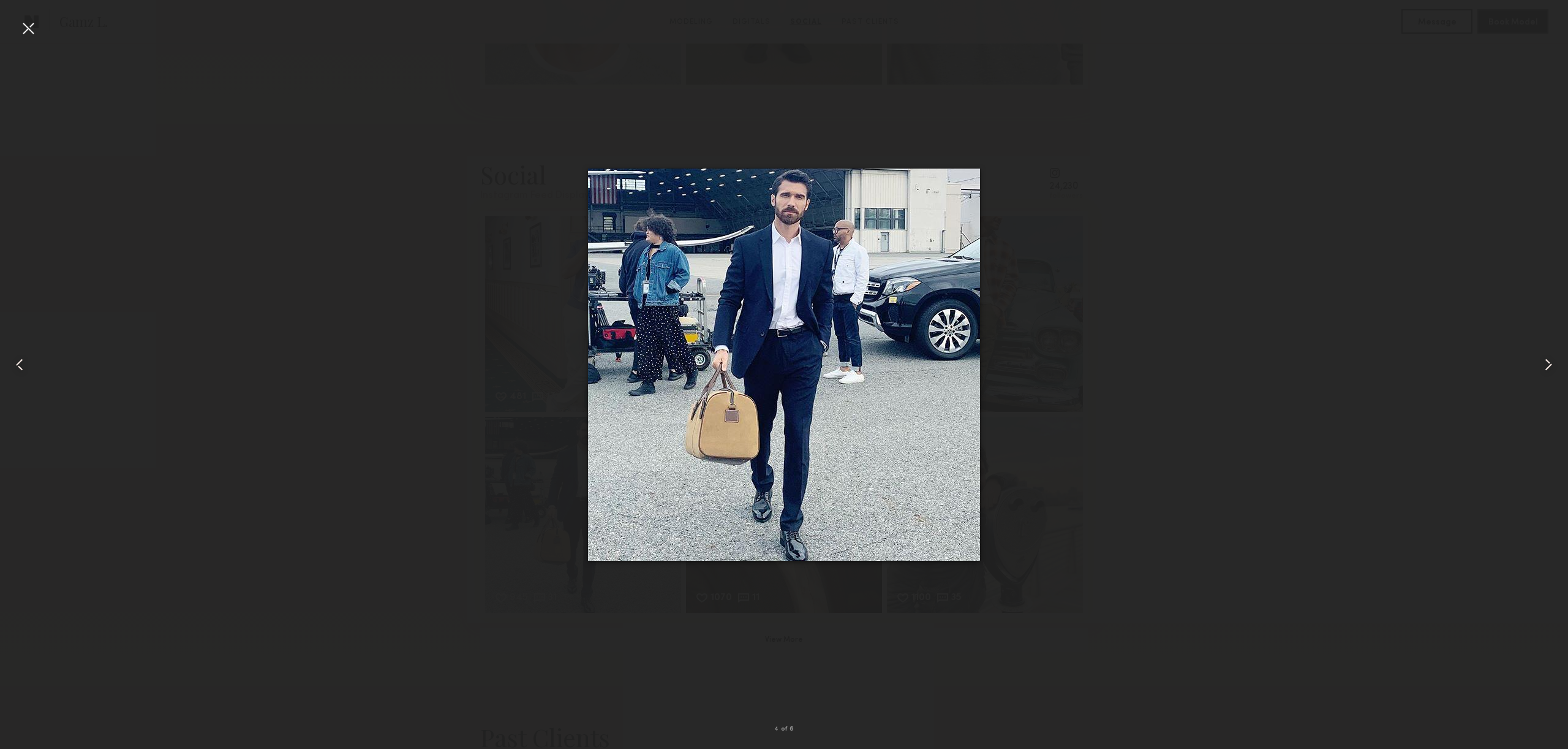
click at [1549, 362] on common-icon at bounding box center [1548, 365] width 20 height 20
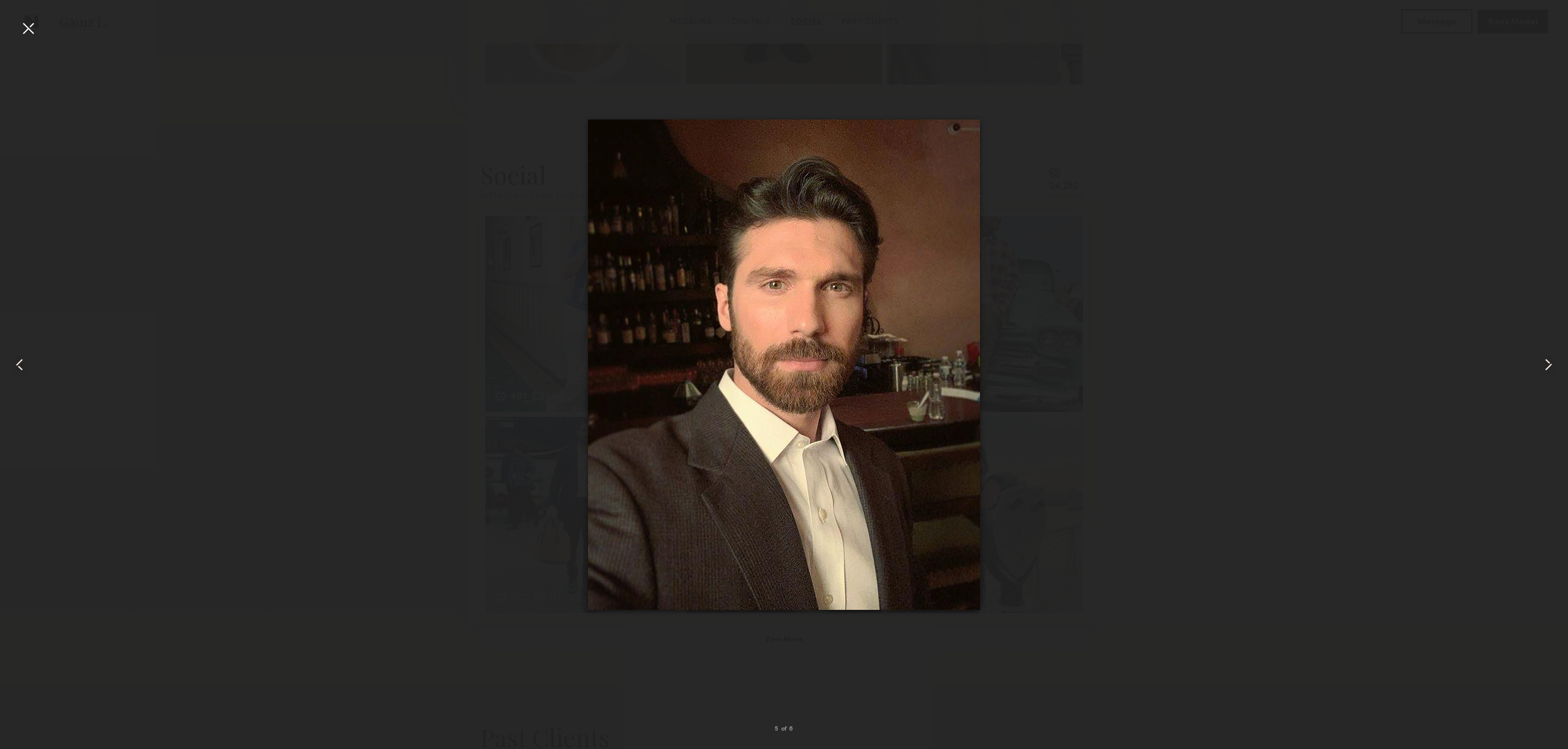
click at [1549, 362] on common-icon at bounding box center [1548, 365] width 20 height 20
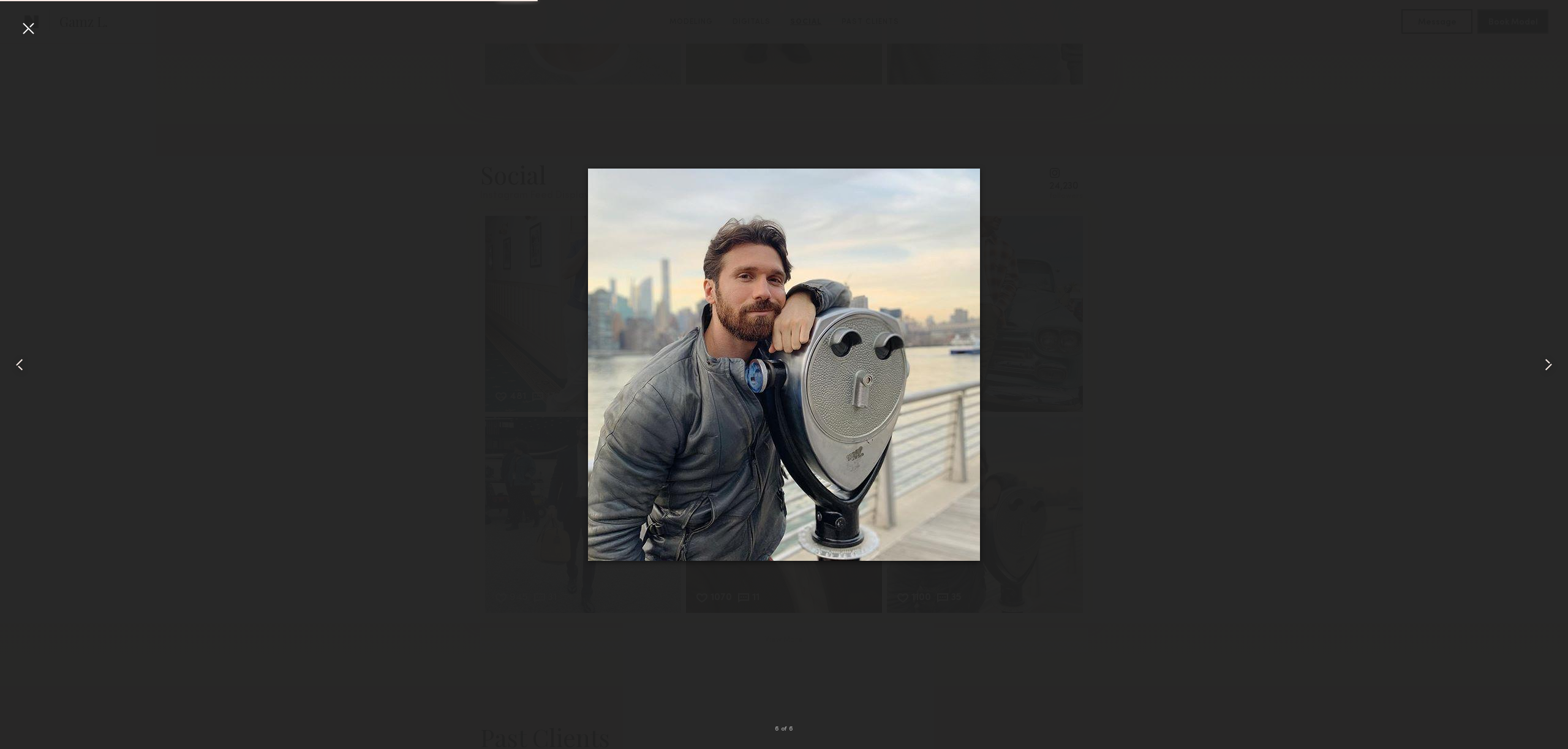
click at [1549, 362] on common-icon at bounding box center [1548, 365] width 20 height 20
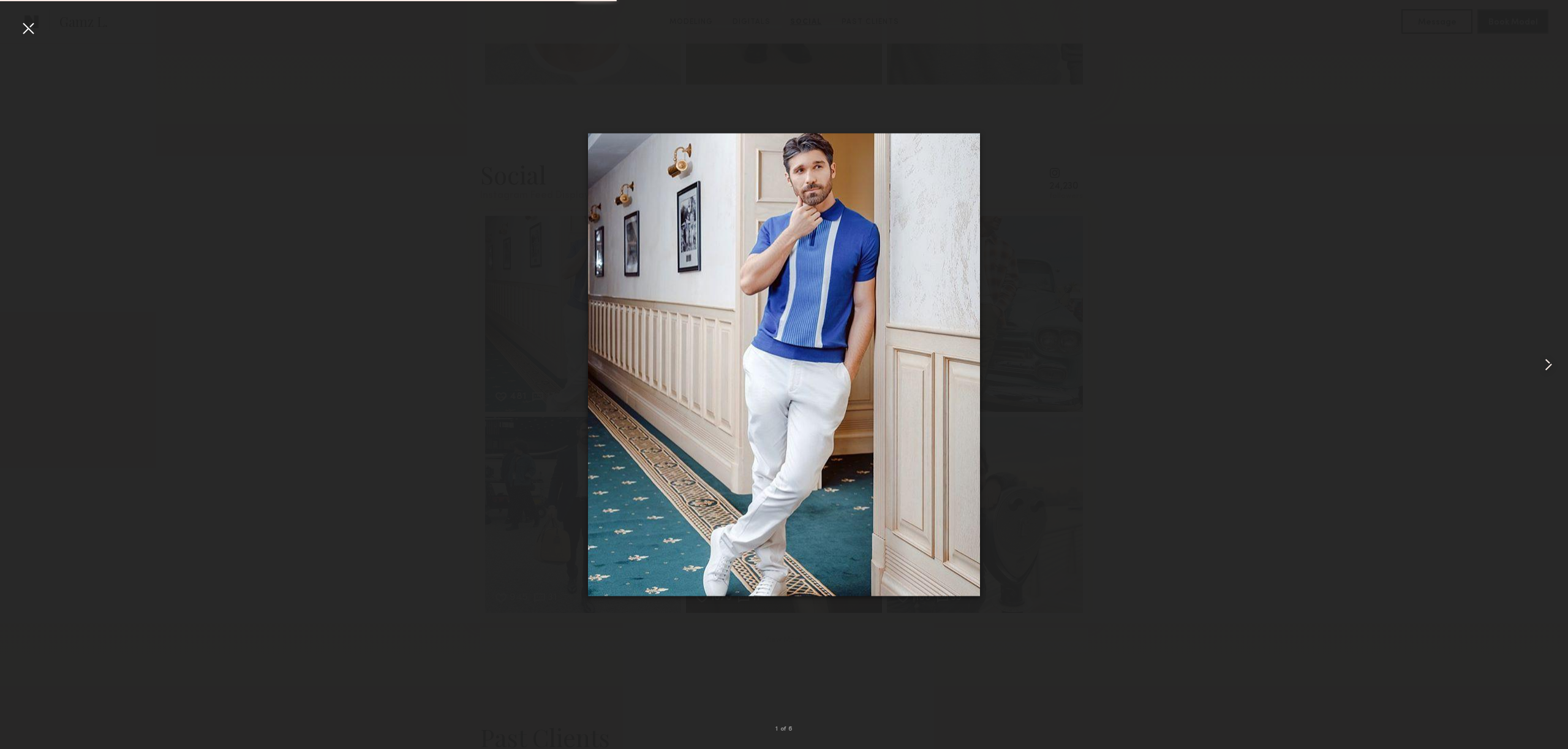
click at [1549, 362] on common-icon at bounding box center [1548, 365] width 20 height 20
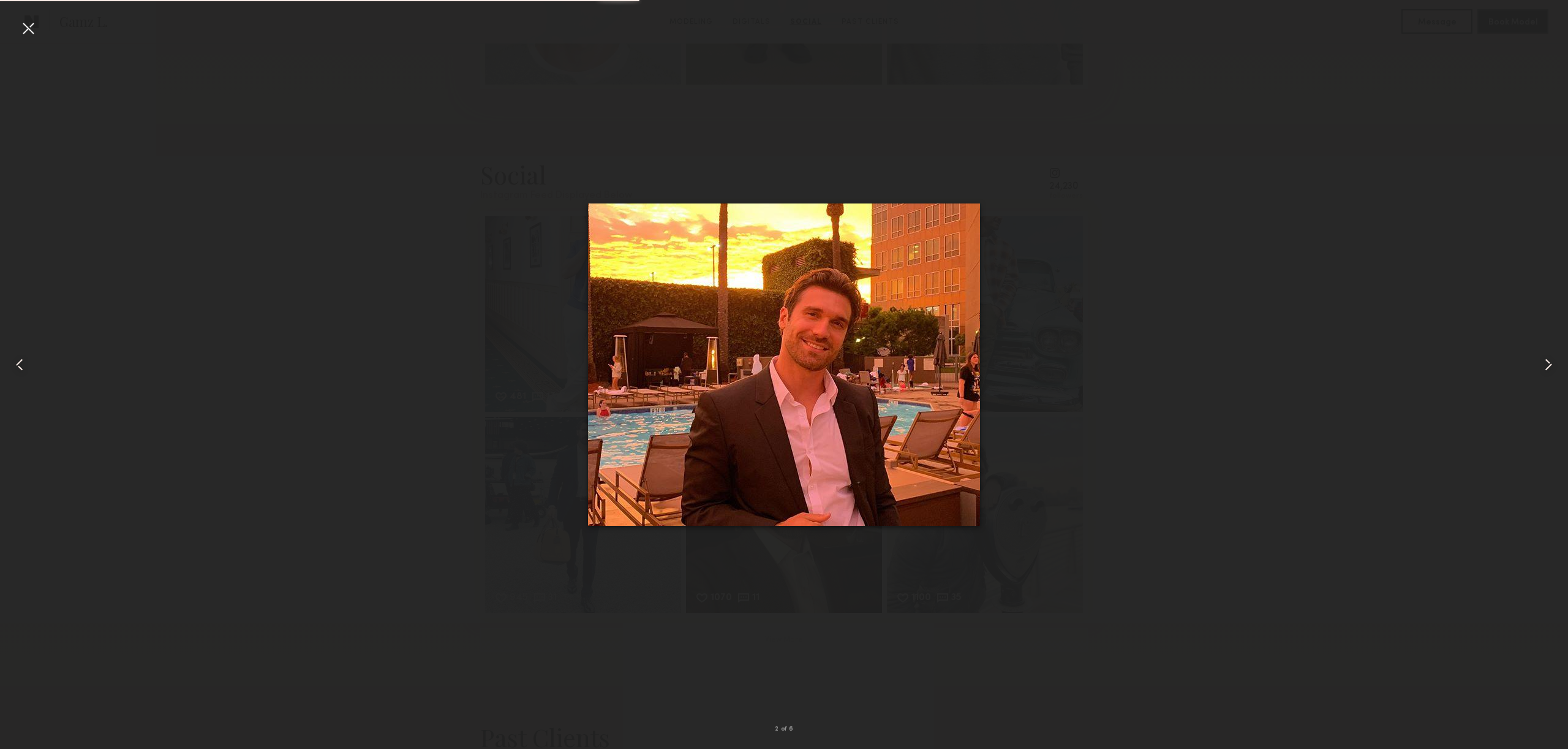
click at [1549, 362] on common-icon at bounding box center [1548, 365] width 20 height 20
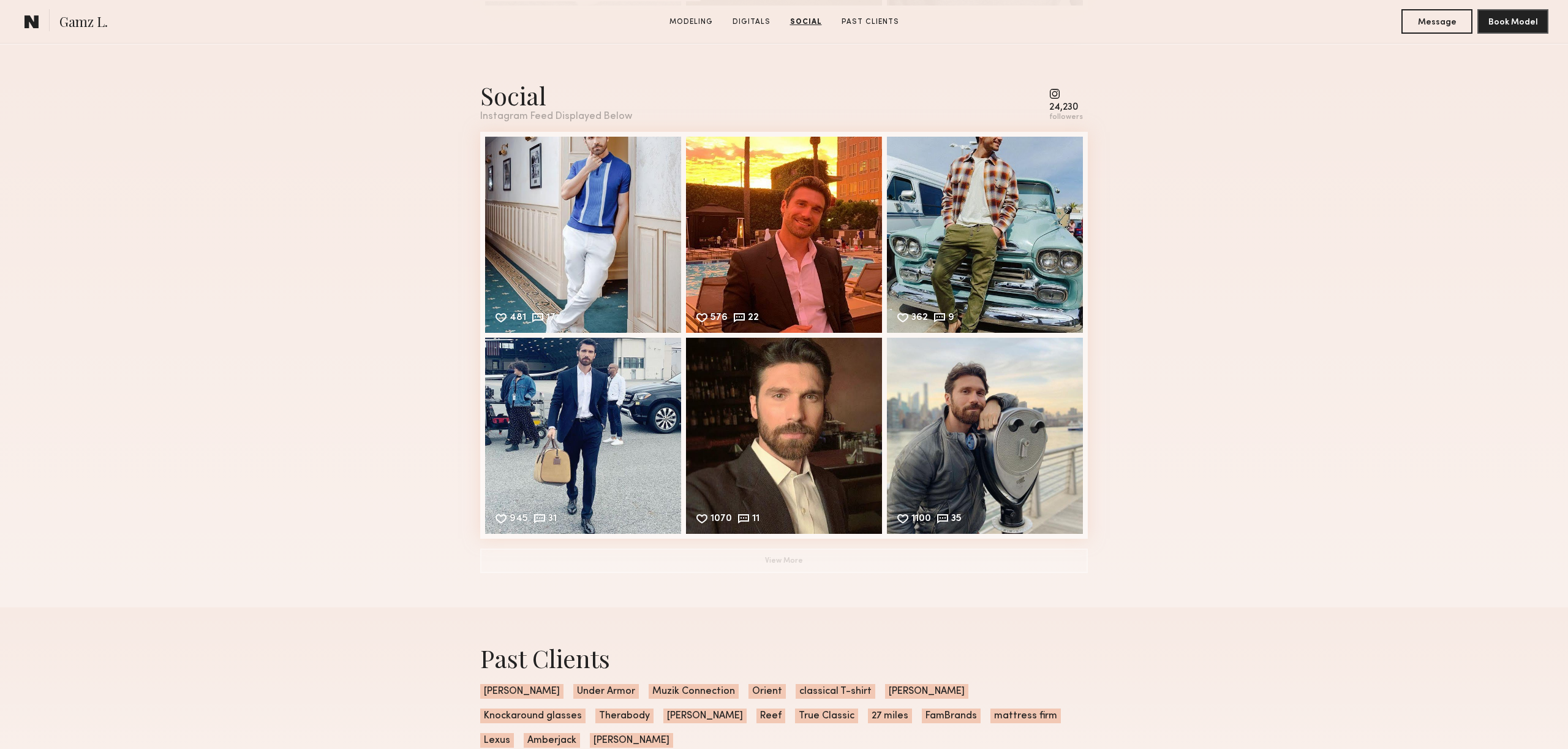
scroll to position [1721, 0]
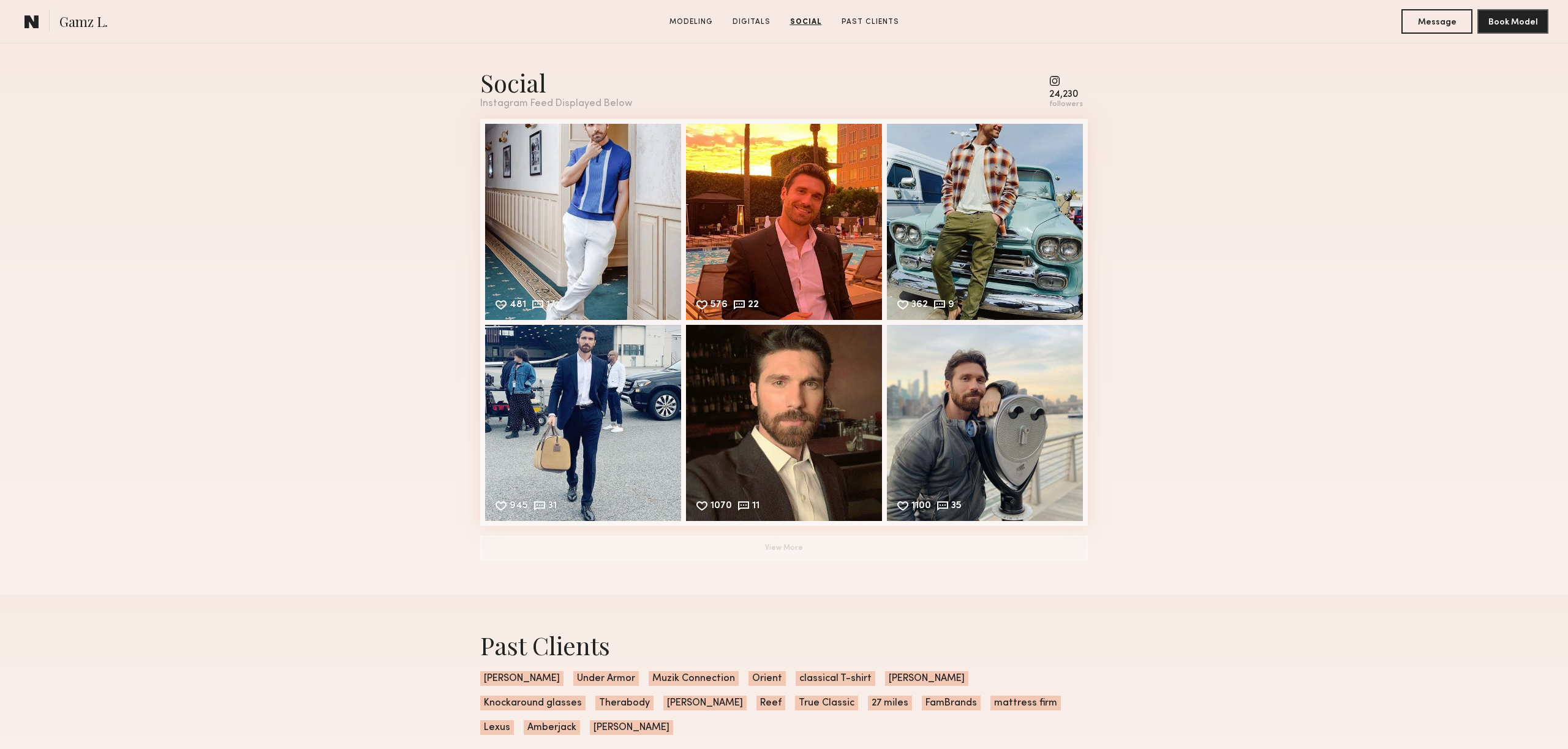
click at [787, 564] on div "Social Instagram Feed Displayed Below 24,230 followers 481 17 Likes & comments …" at bounding box center [784, 313] width 607 height 562
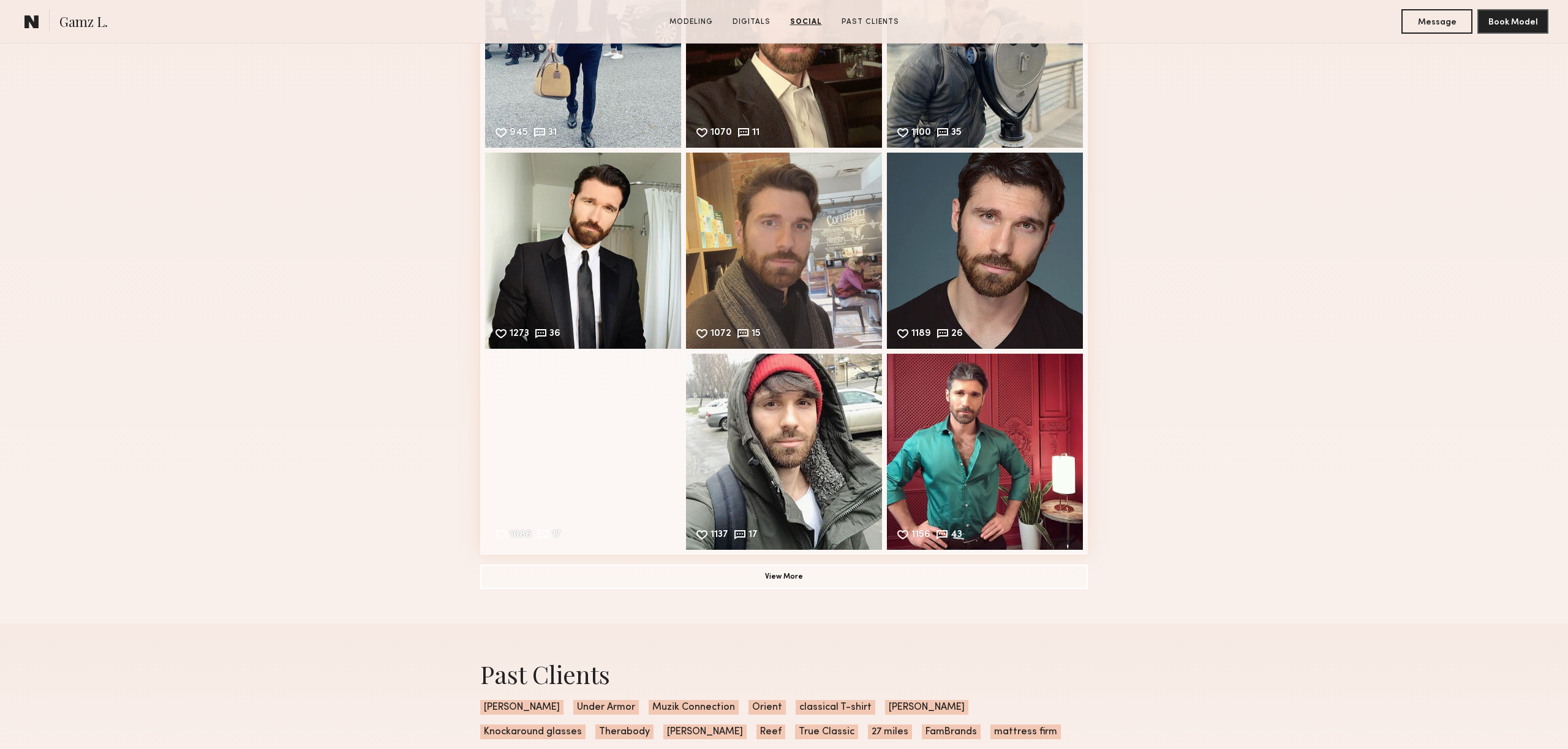
scroll to position [2095, 0]
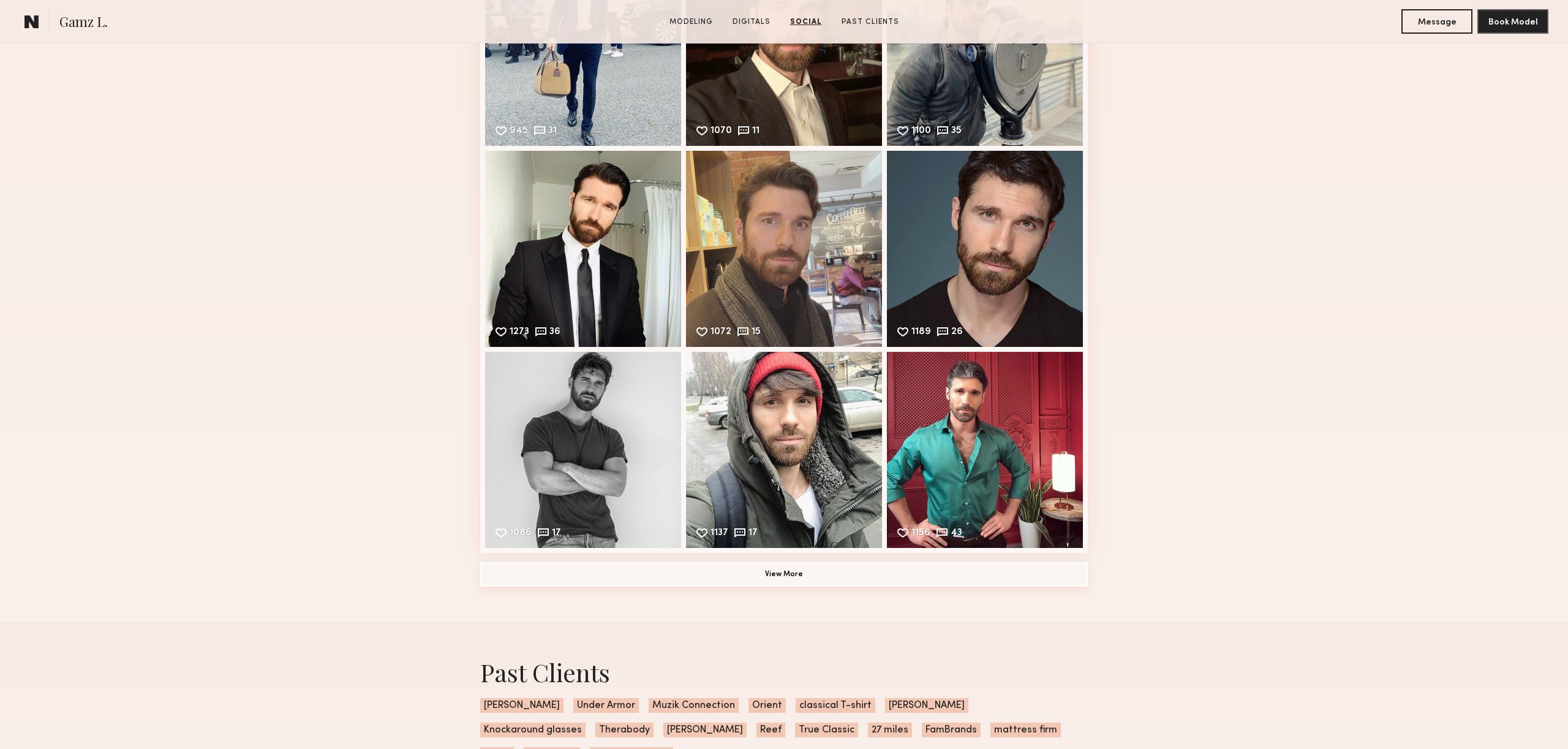
click at [828, 573] on button "View More" at bounding box center [784, 573] width 607 height 24
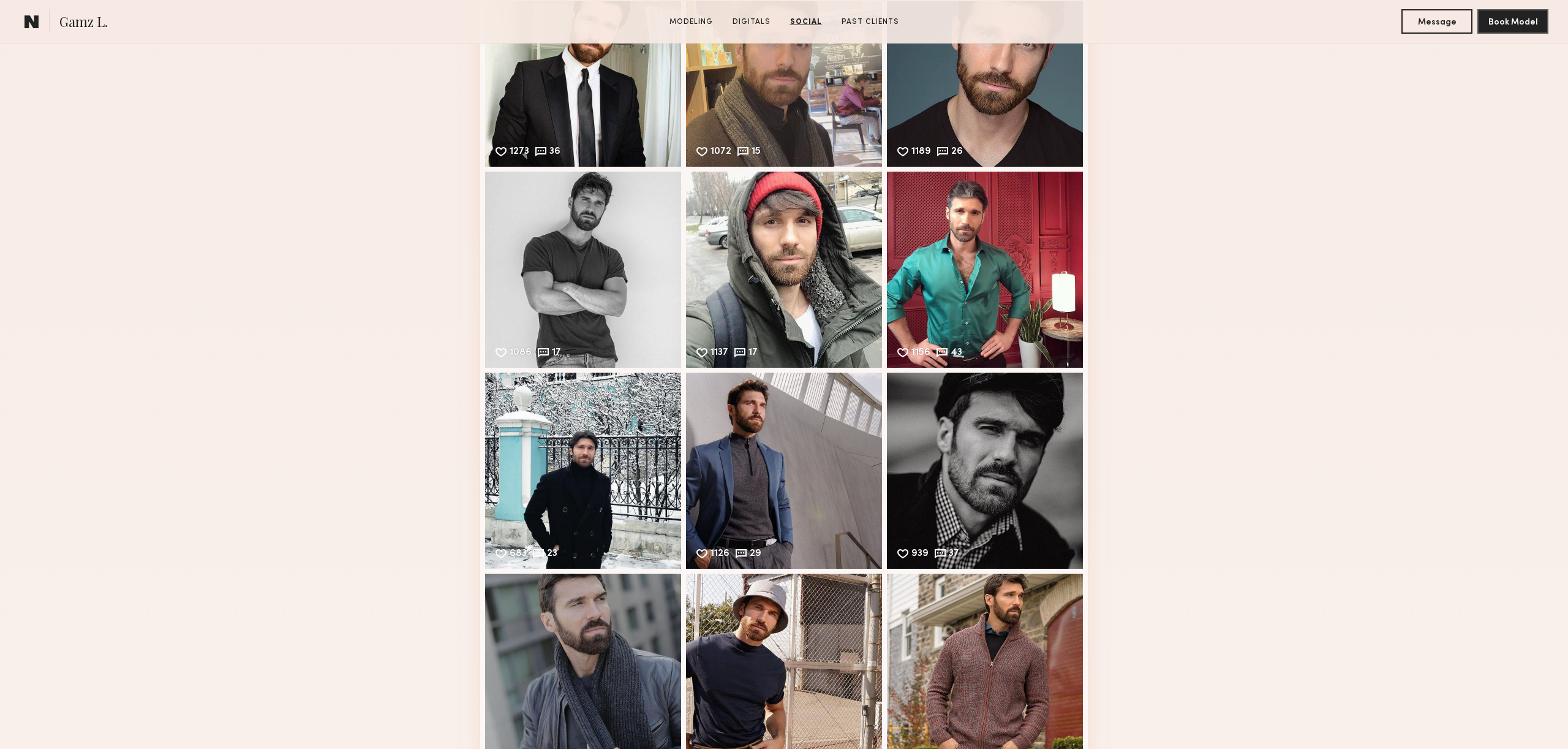
scroll to position [2527, 0]
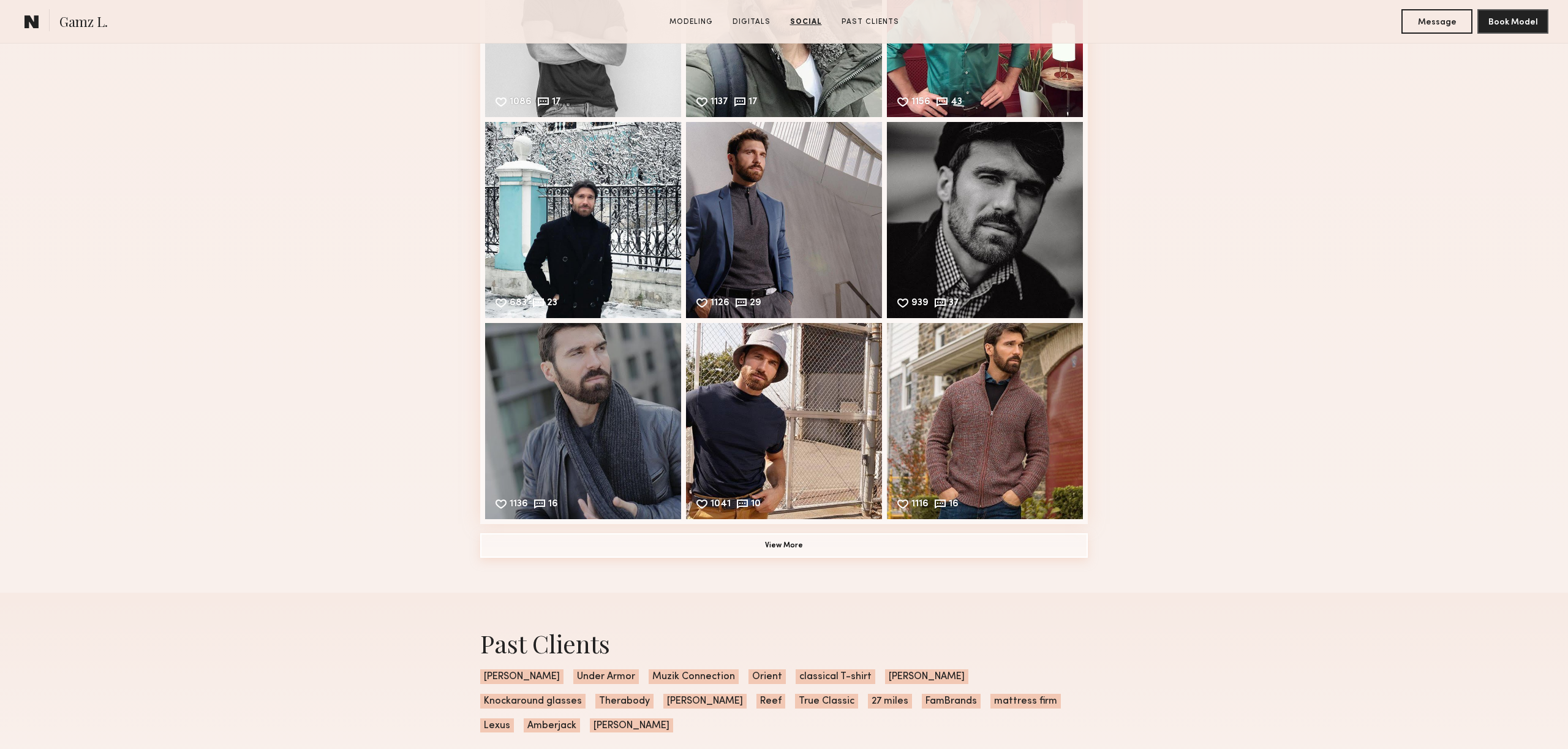
click at [606, 555] on button "View More" at bounding box center [784, 545] width 607 height 24
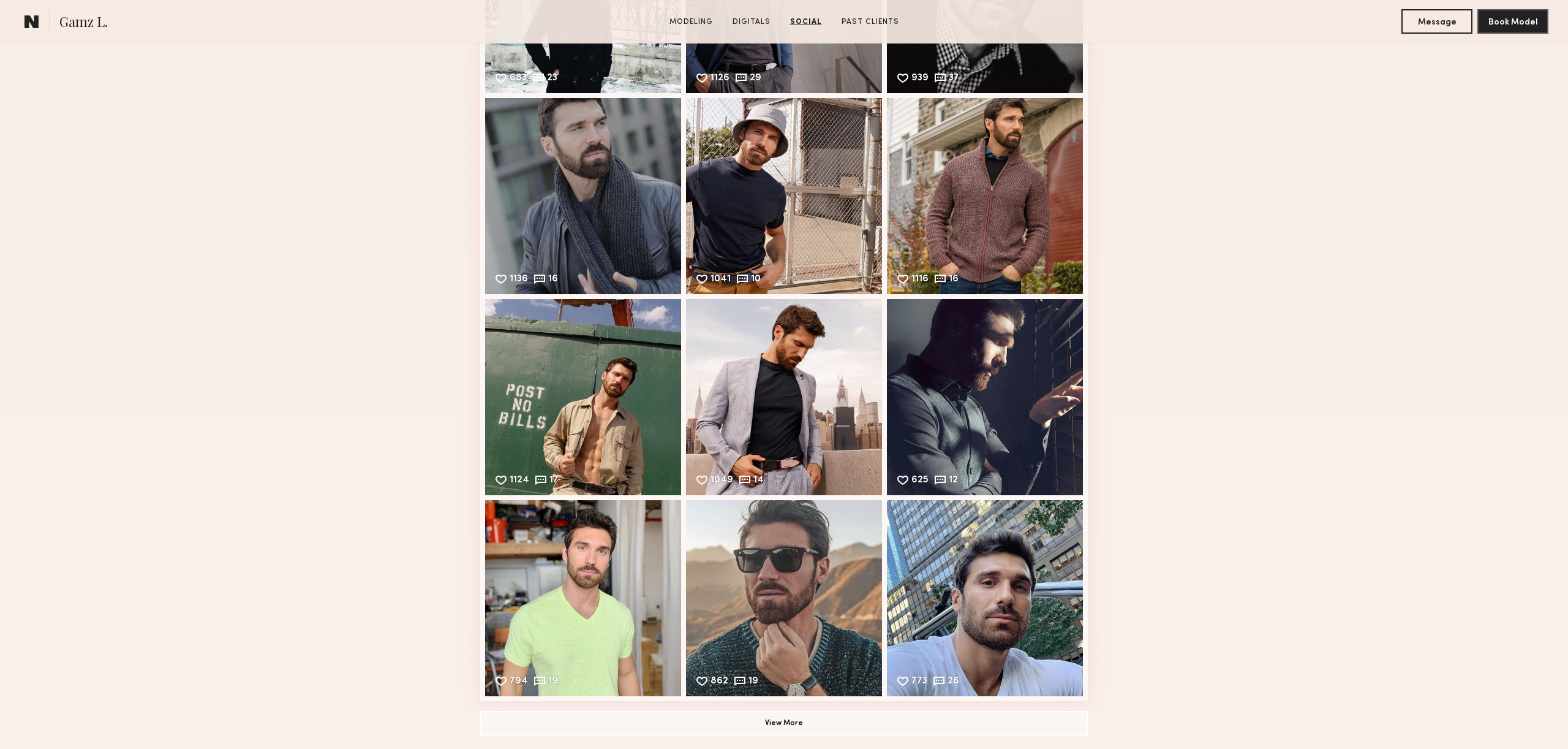
scroll to position [2873, 0]
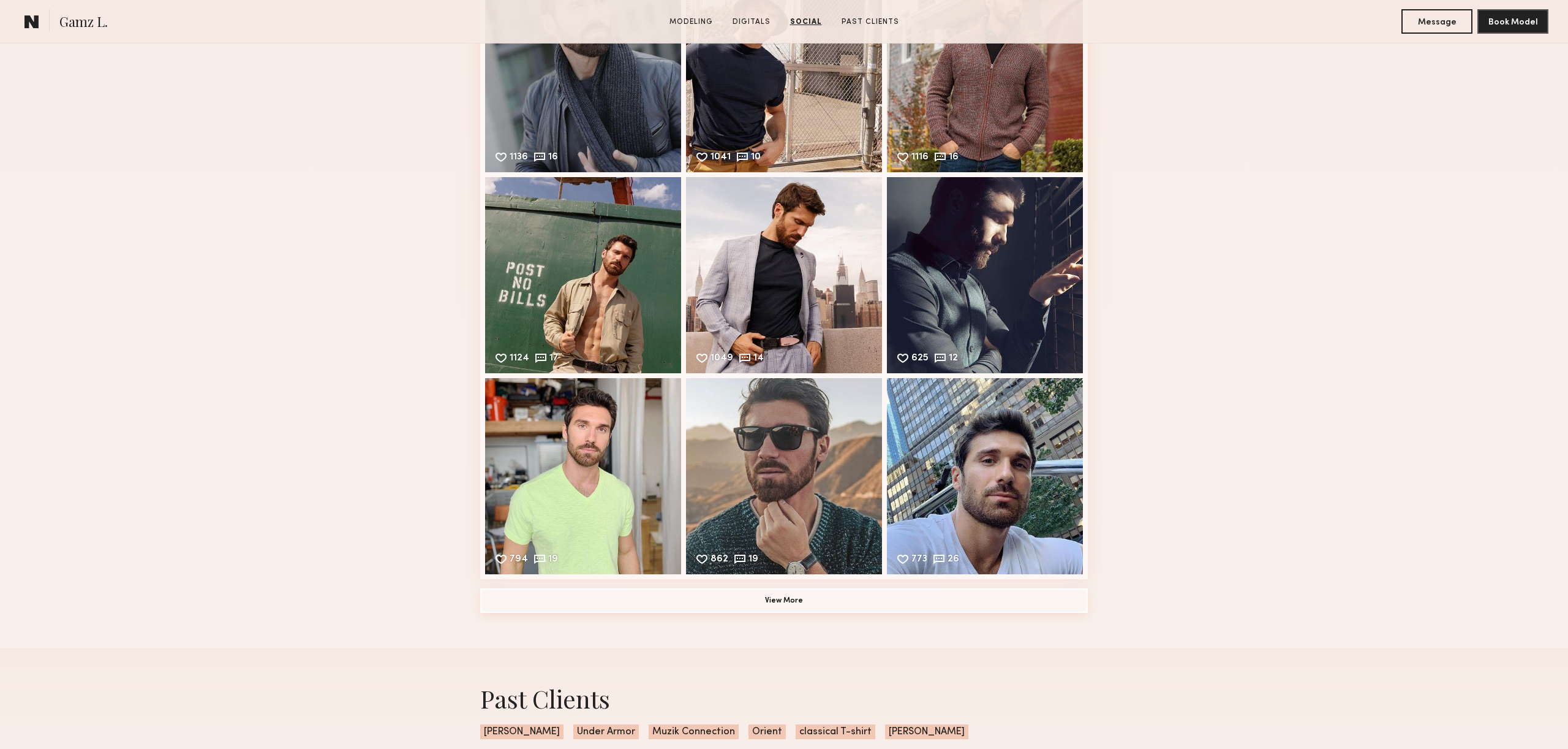
click at [809, 608] on button "View More" at bounding box center [784, 600] width 607 height 24
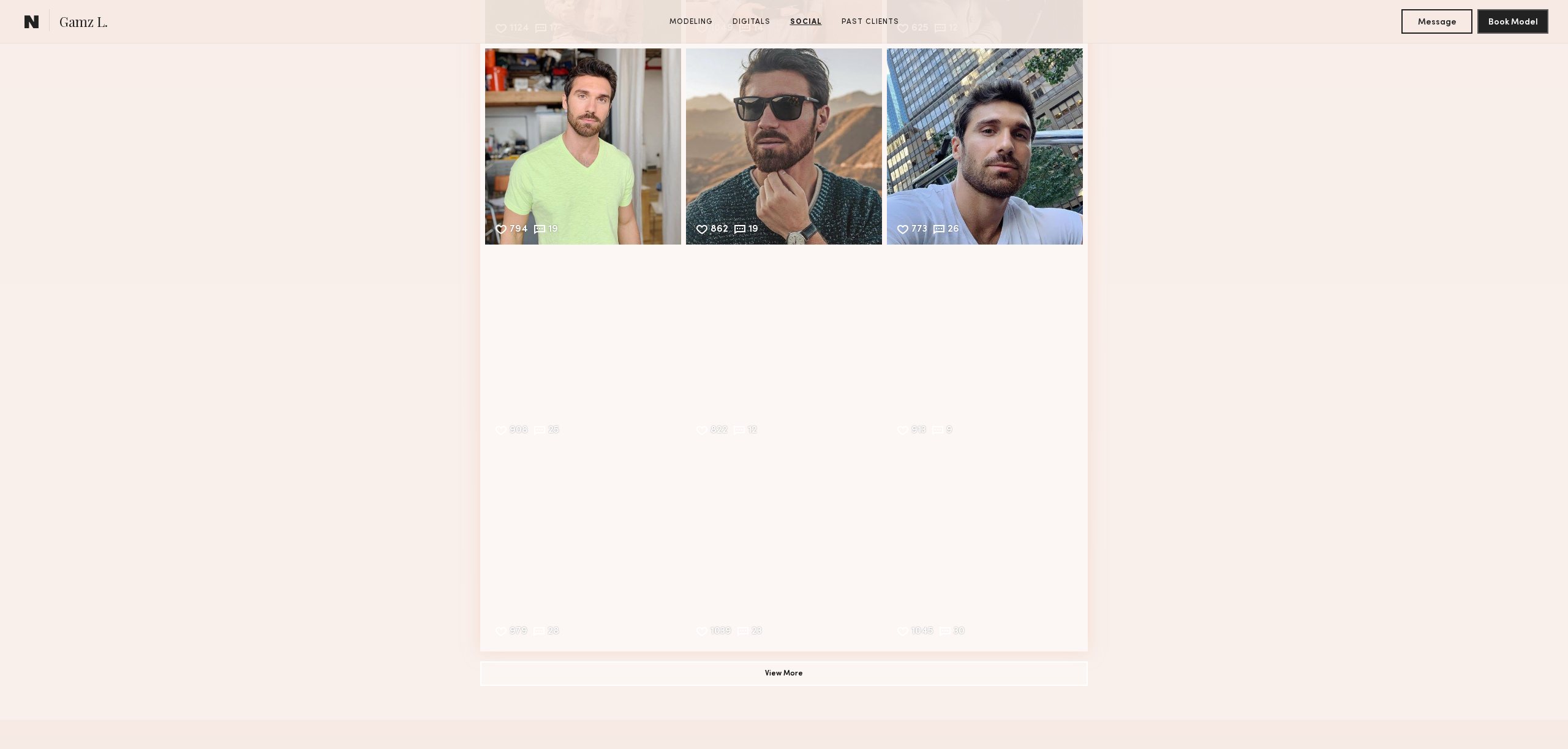
scroll to position [3221, 0]
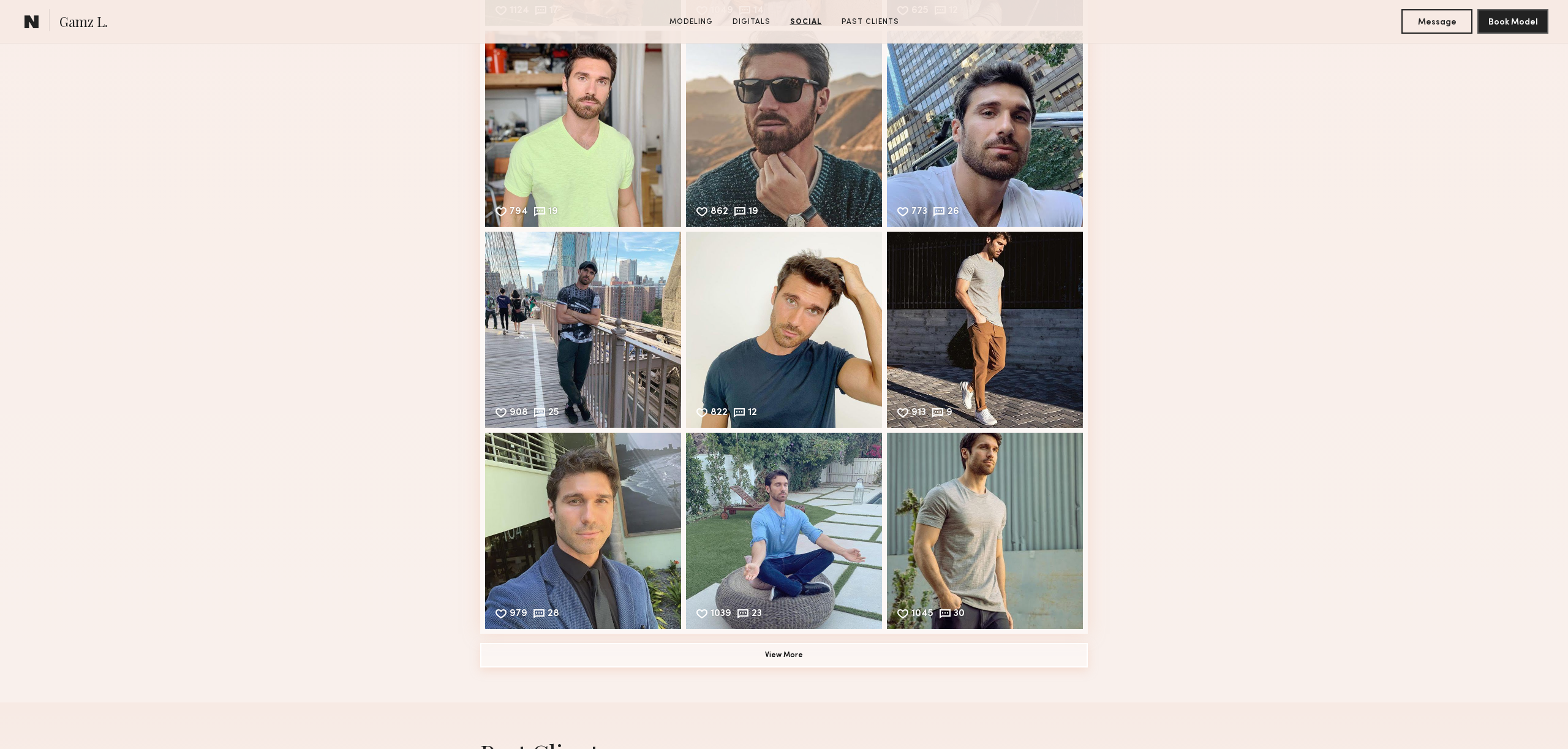
click at [794, 647] on button "View More" at bounding box center [784, 655] width 607 height 24
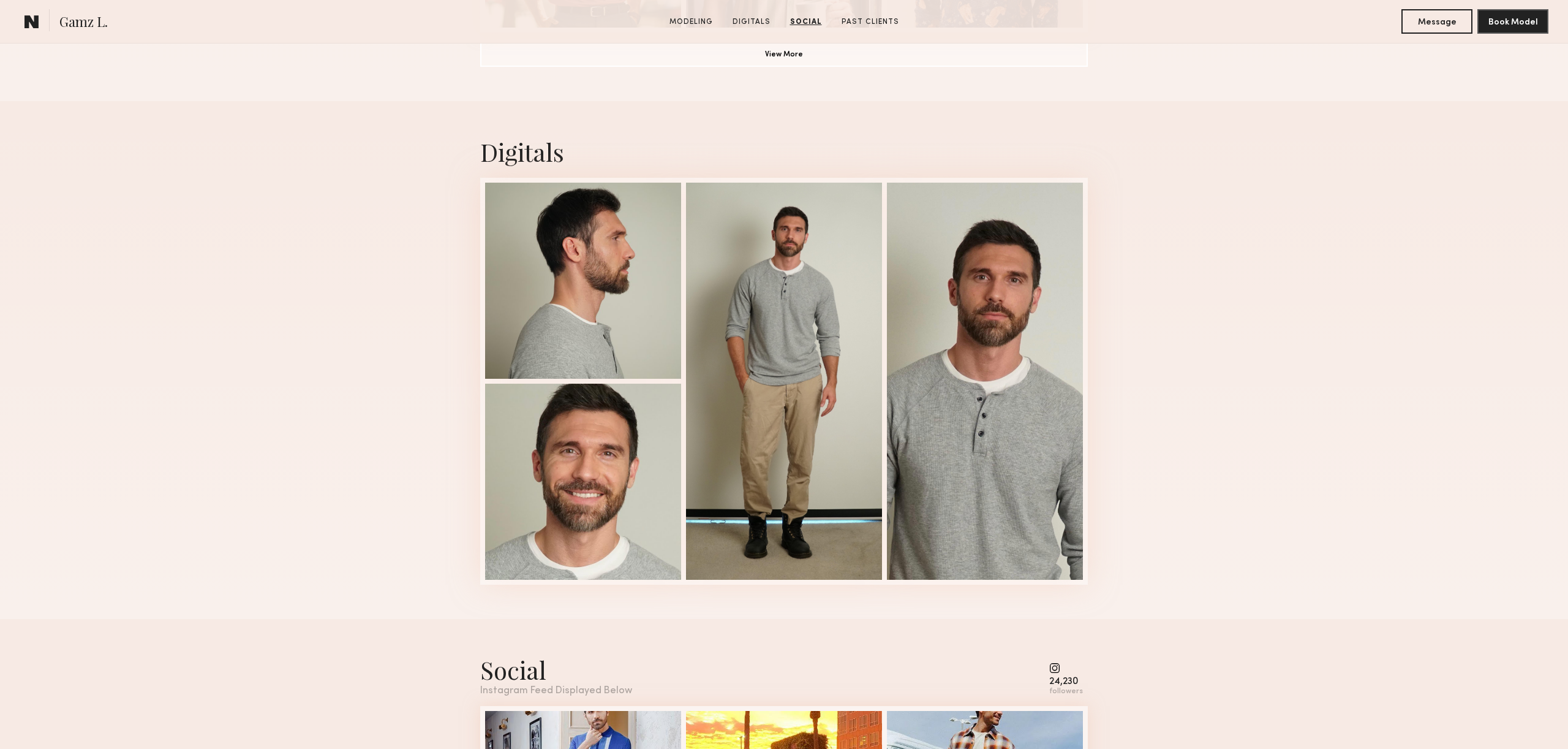
scroll to position [0, 0]
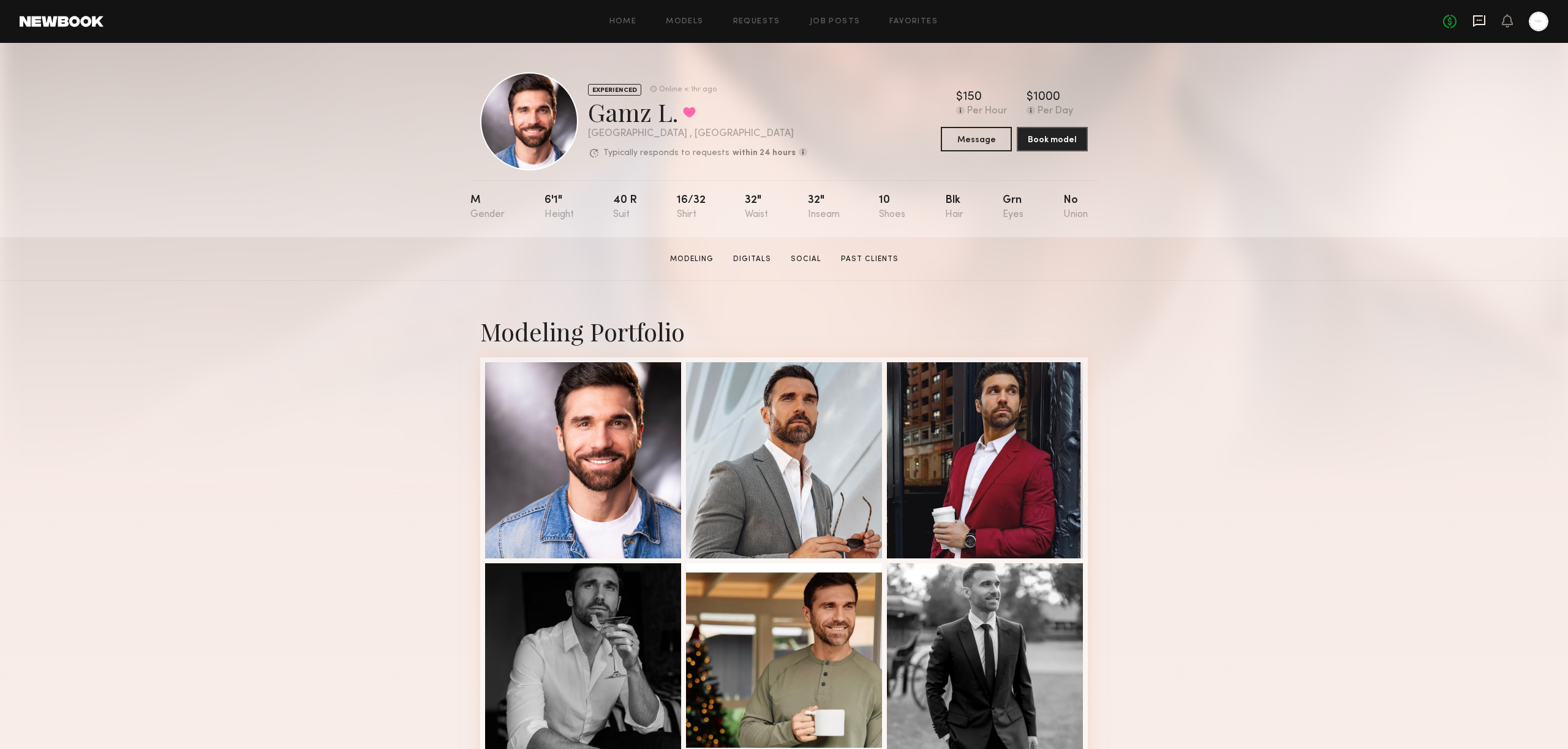
click at [1485, 25] on icon at bounding box center [1479, 21] width 12 height 12
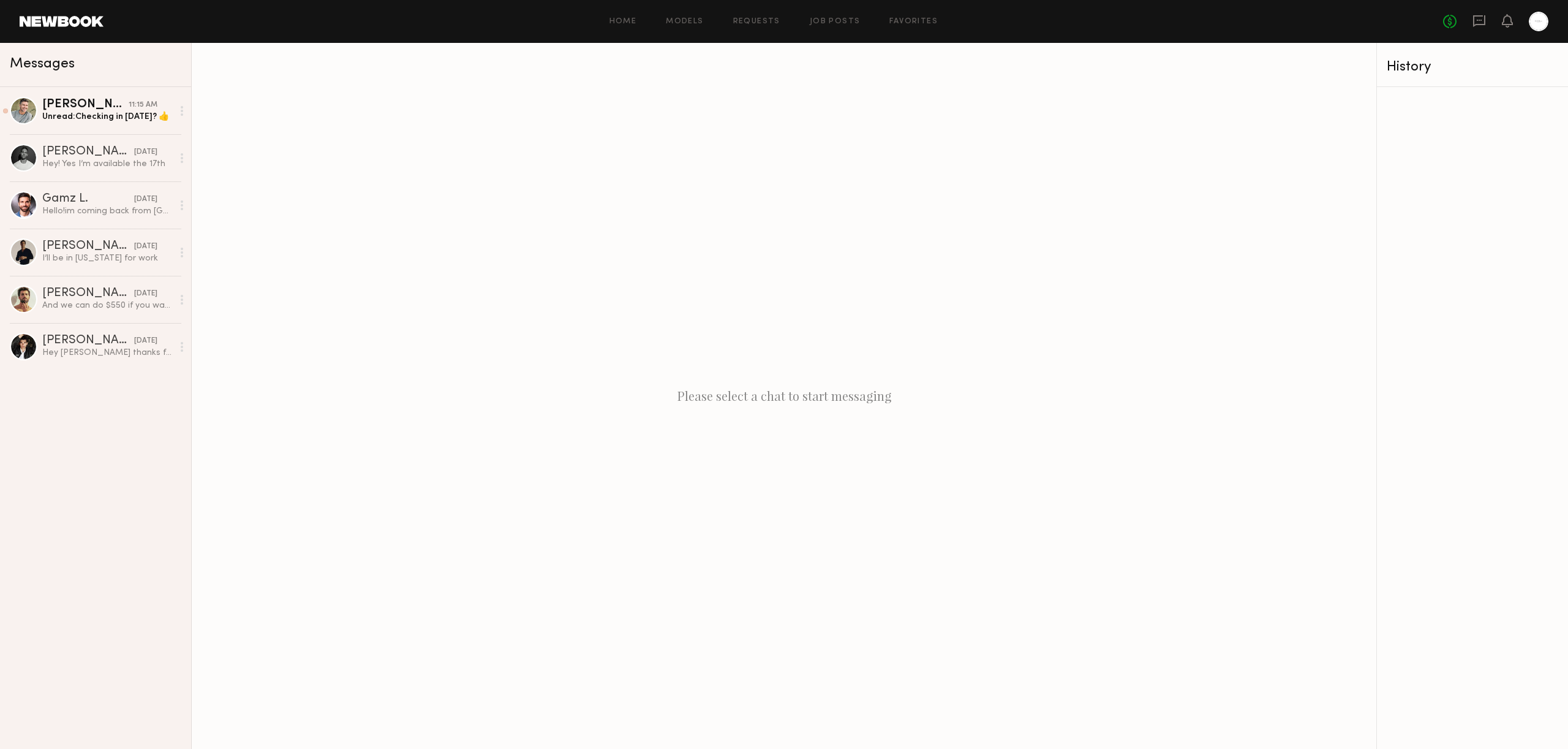
click at [75, 21] on link at bounding box center [61, 21] width 84 height 11
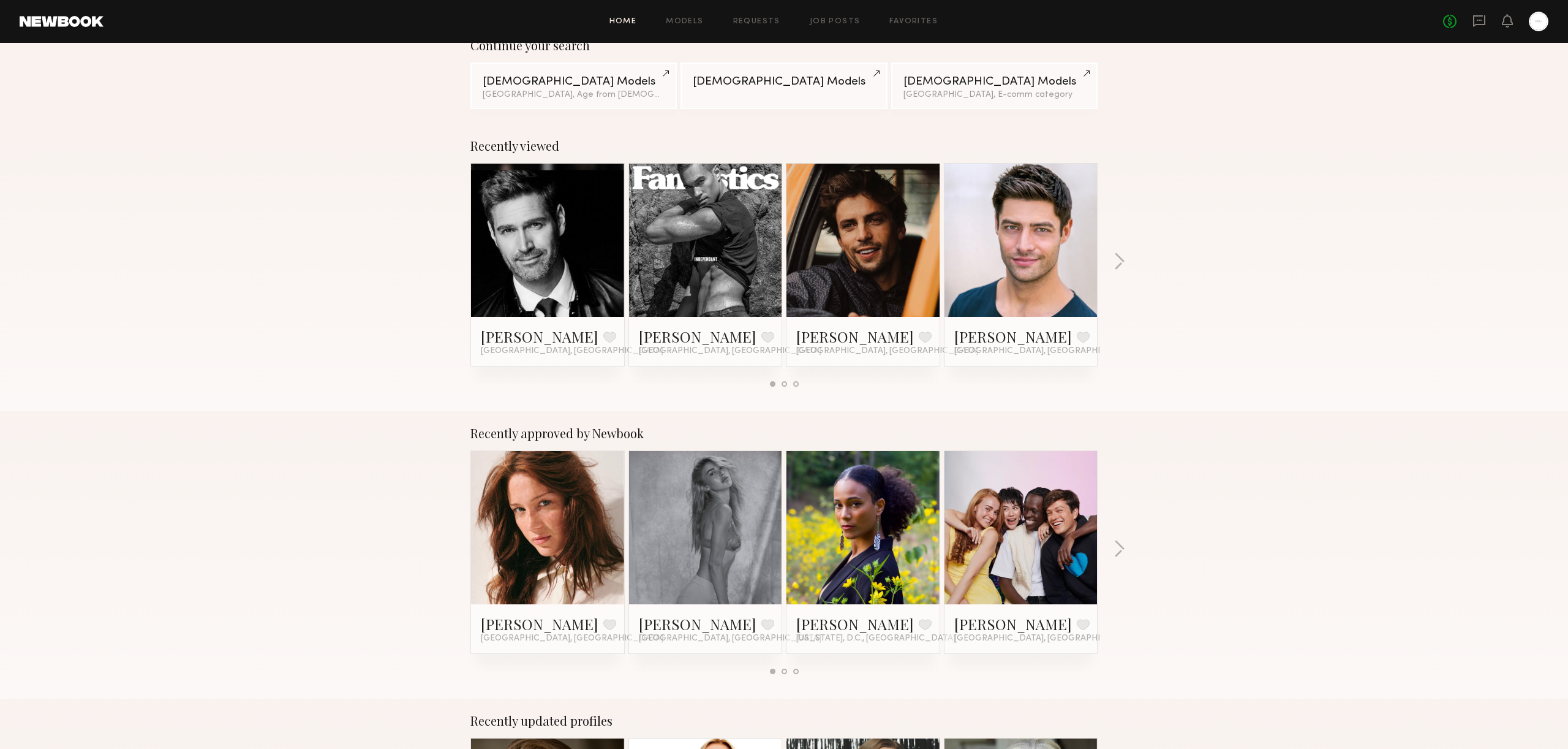
scroll to position [113, 0]
click at [898, 246] on link at bounding box center [863, 240] width 75 height 153
click at [1536, 21] on div at bounding box center [1538, 21] width 20 height 20
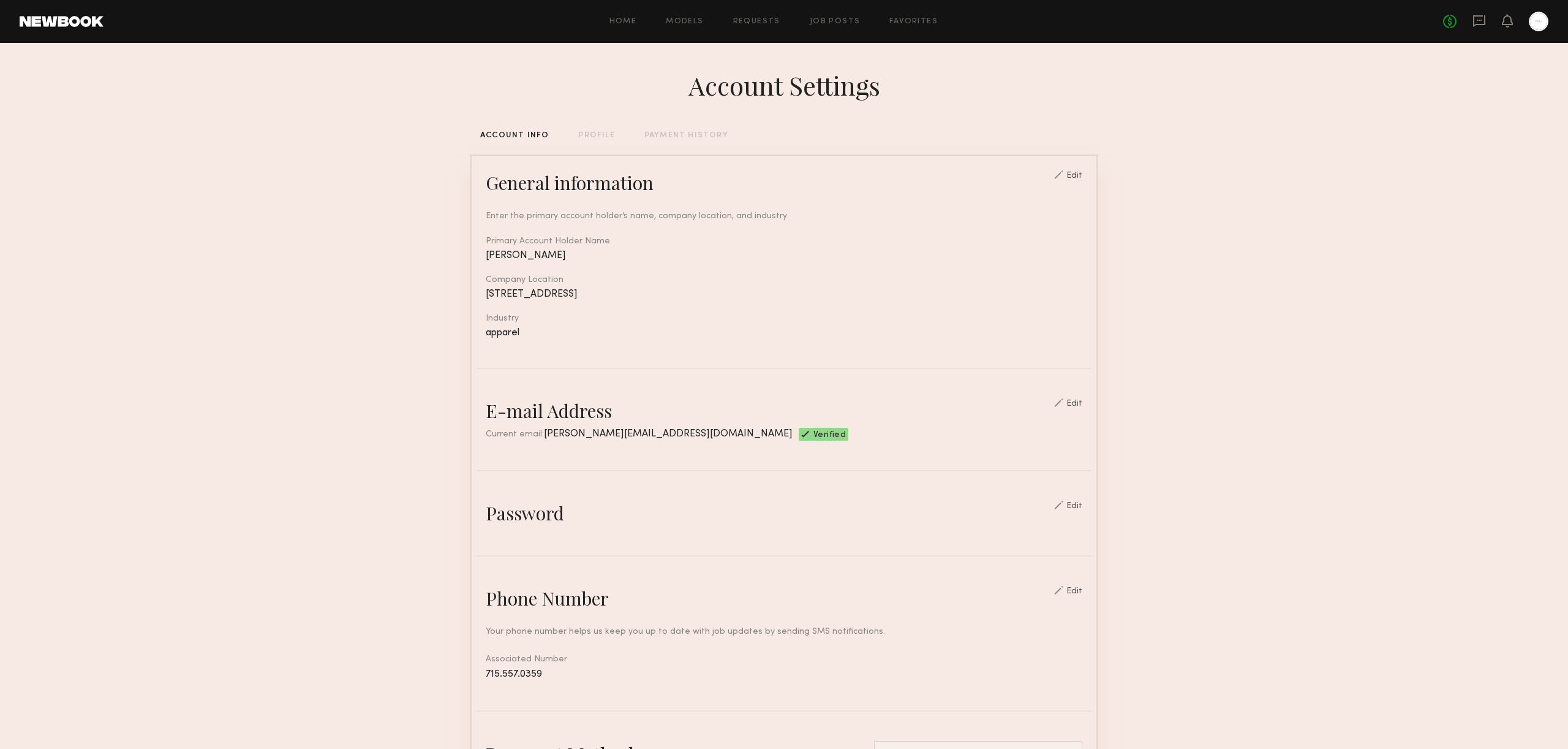
drag, startPoint x: 594, startPoint y: 130, endPoint x: 616, endPoint y: 132, distance: 22.1
click at [594, 130] on div "Account Settings ACCOUNT INFO PROFILE PAYMENT HISTORY General information Edit …" at bounding box center [784, 595] width 627 height 1105
click at [597, 139] on div "PROFILE" at bounding box center [596, 135] width 36 height 8
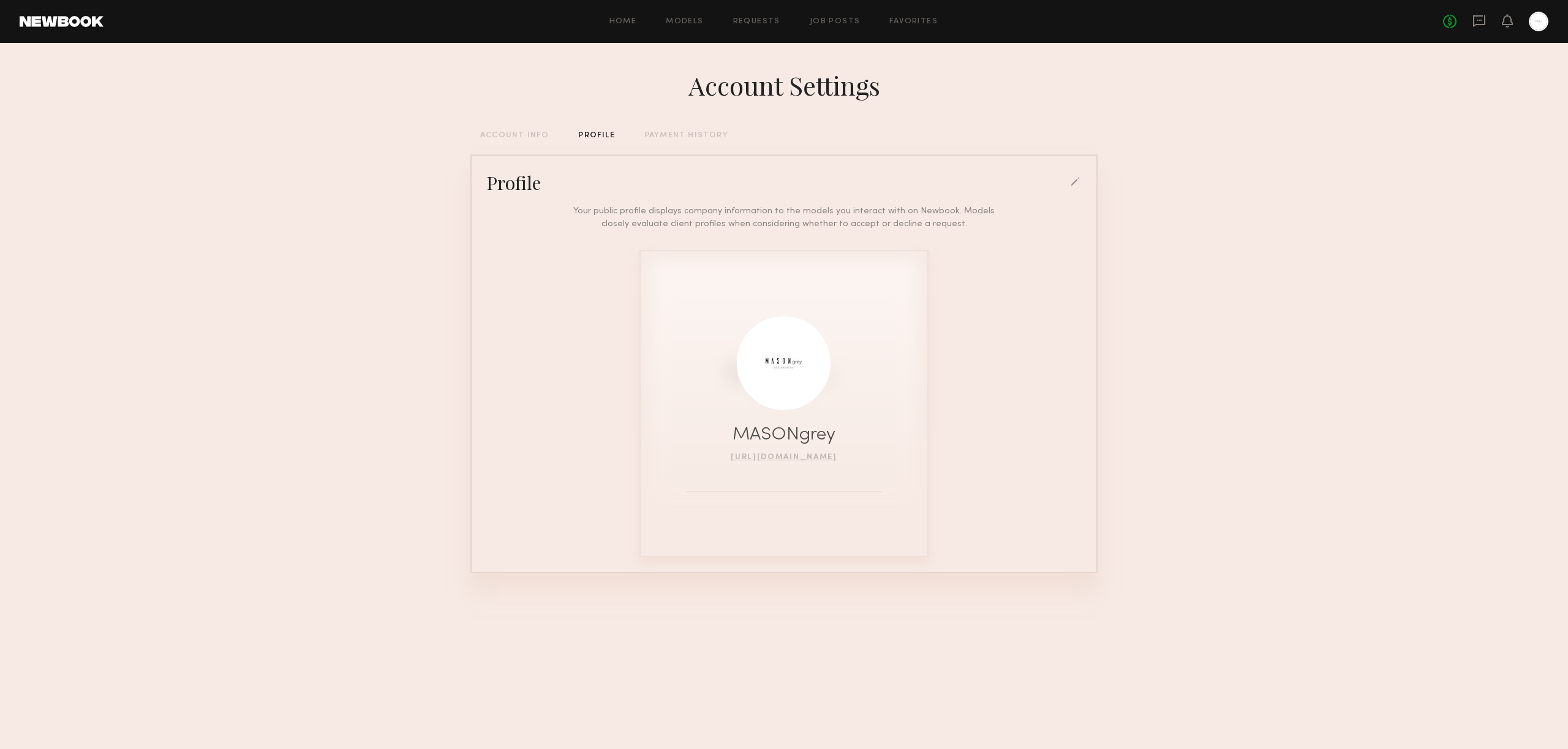
click at [662, 133] on div "PAYMENT HISTORY" at bounding box center [686, 135] width 84 height 8
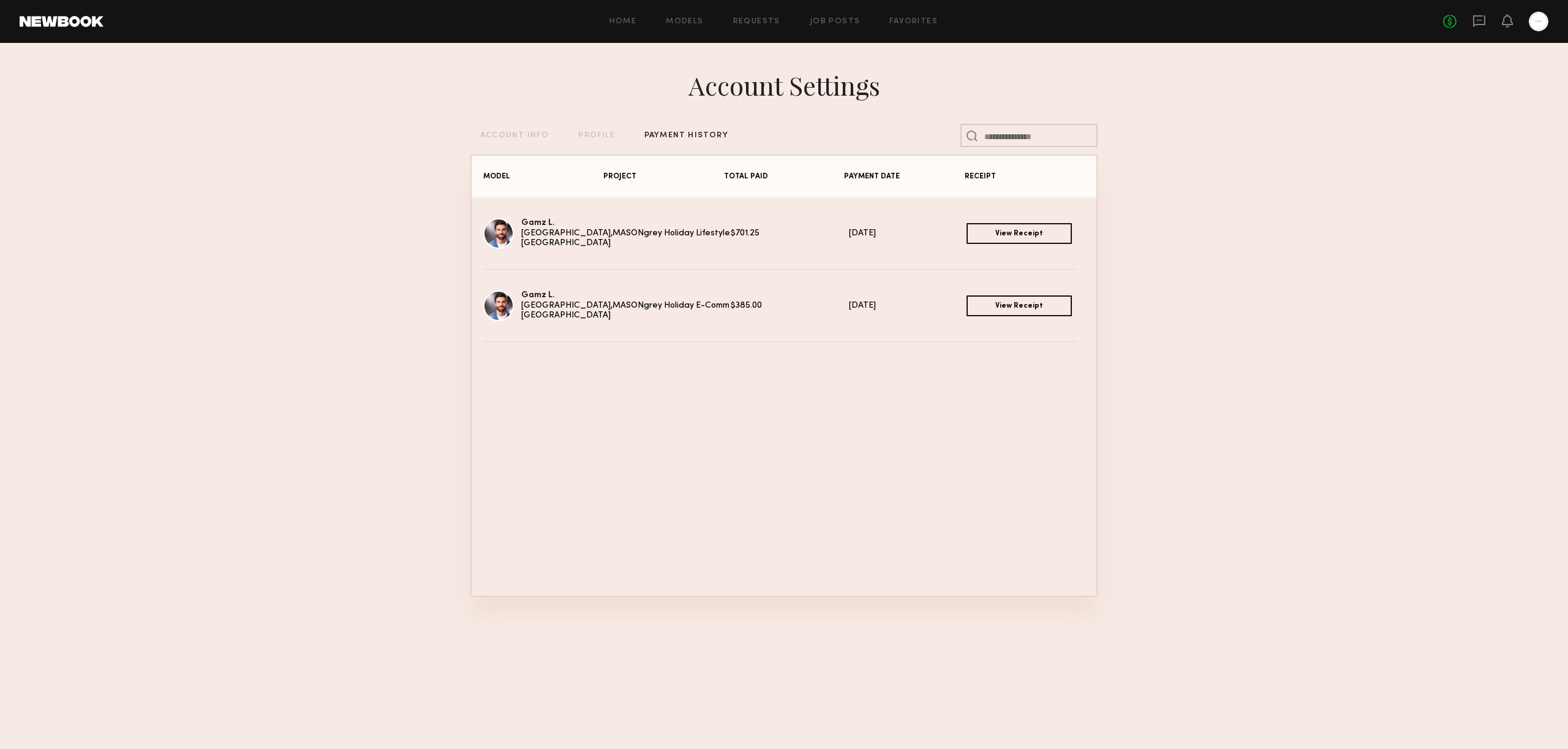
click at [528, 136] on div "ACCOUNT INFO" at bounding box center [514, 135] width 69 height 8
